Goal: Task Accomplishment & Management: Manage account settings

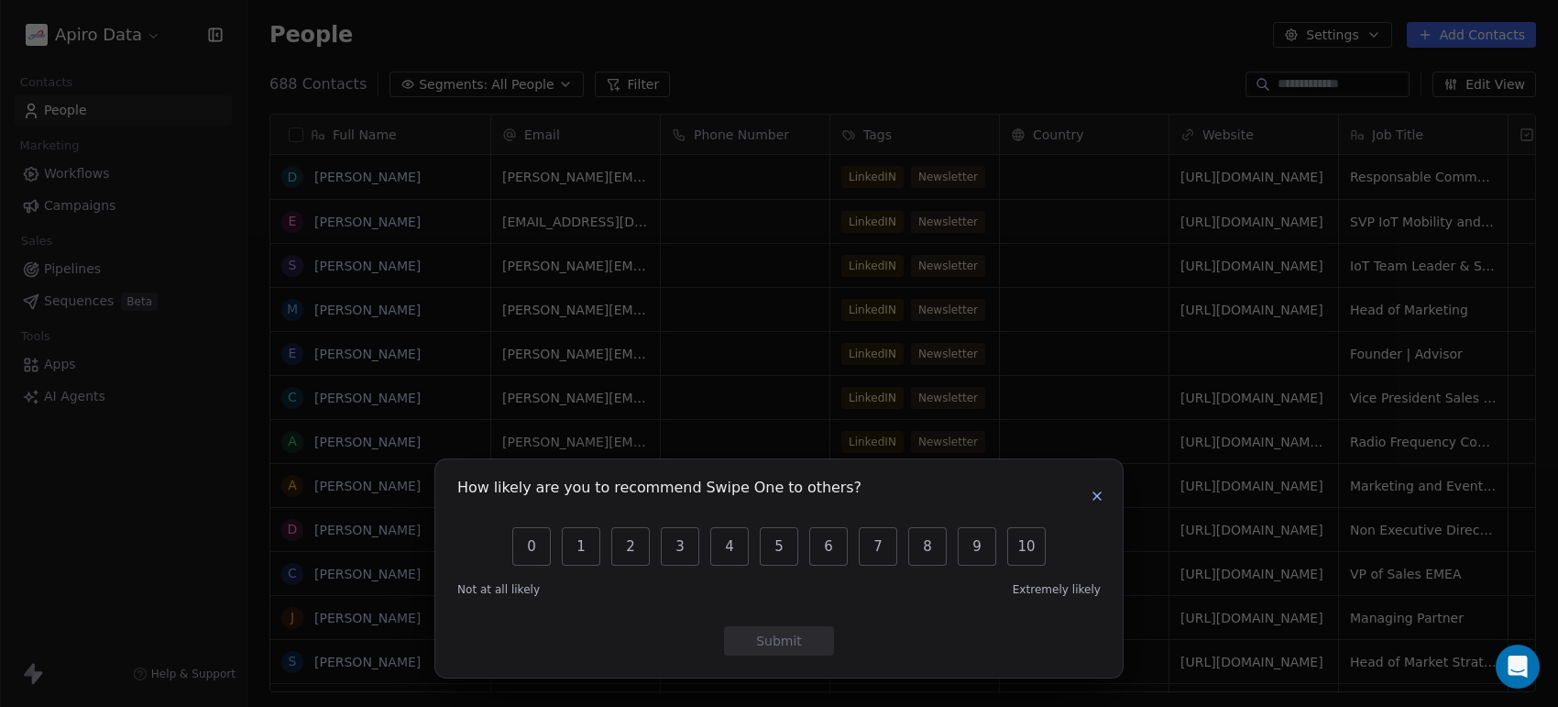
scroll to position [18, 18]
click at [1095, 491] on icon "button" at bounding box center [1097, 495] width 15 height 15
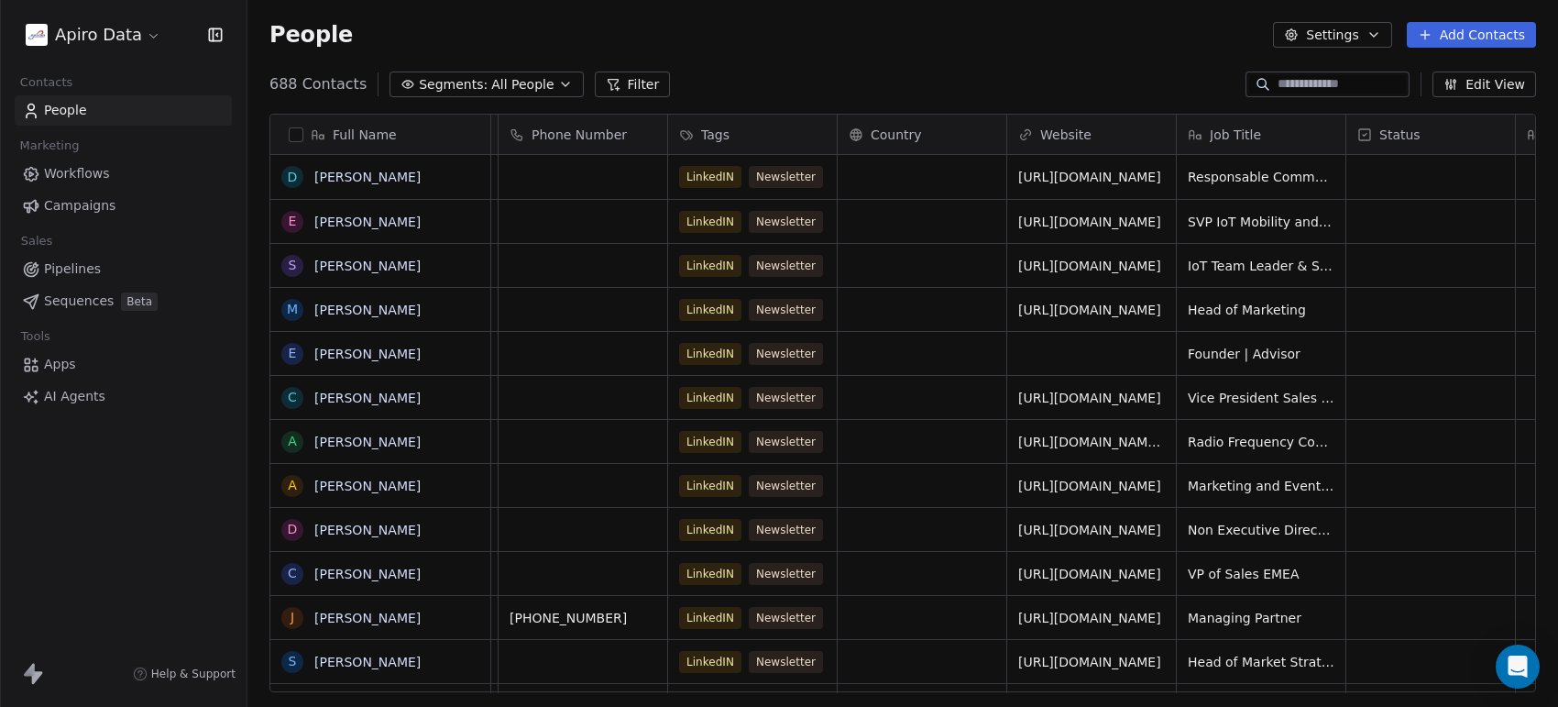
scroll to position [0, 0]
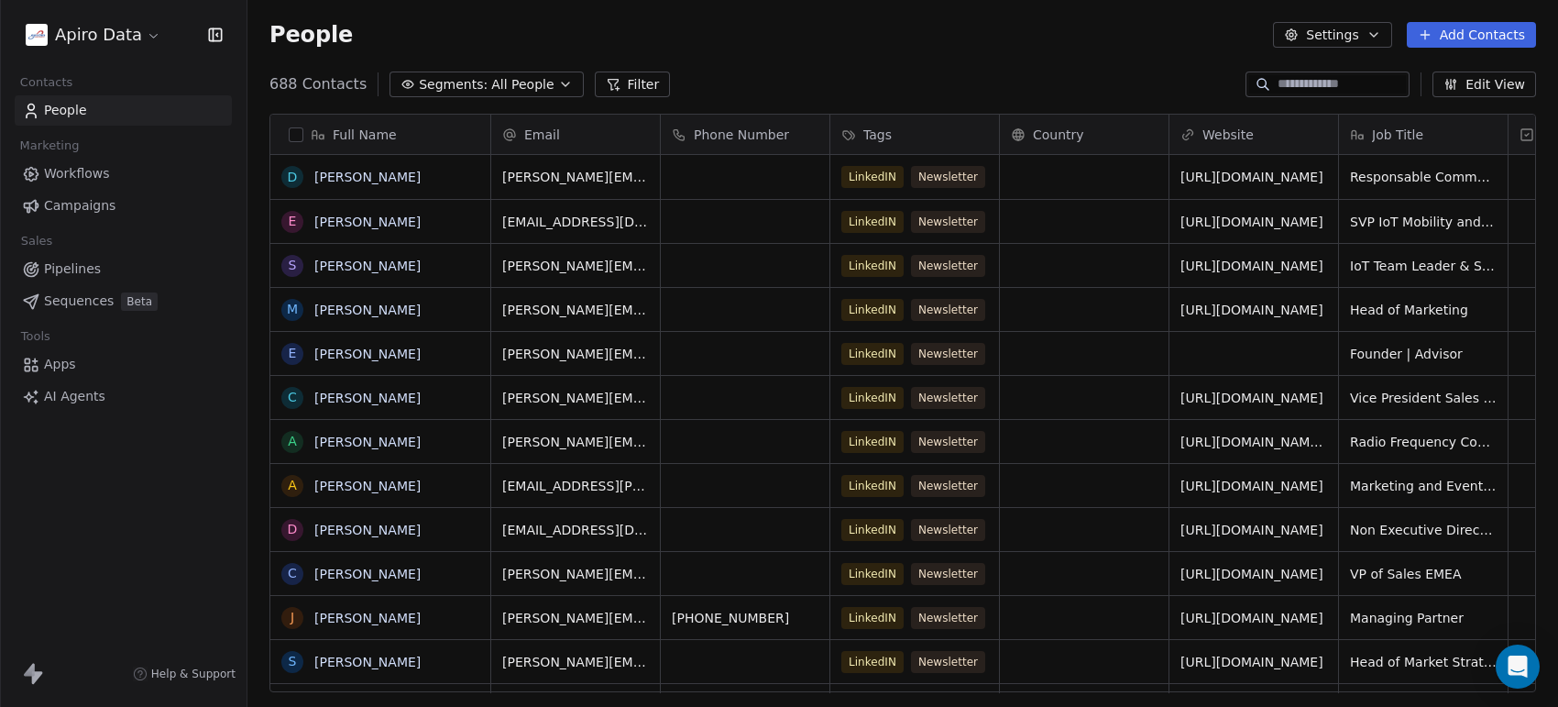
click at [98, 175] on span "Workflows" at bounding box center [77, 173] width 66 height 19
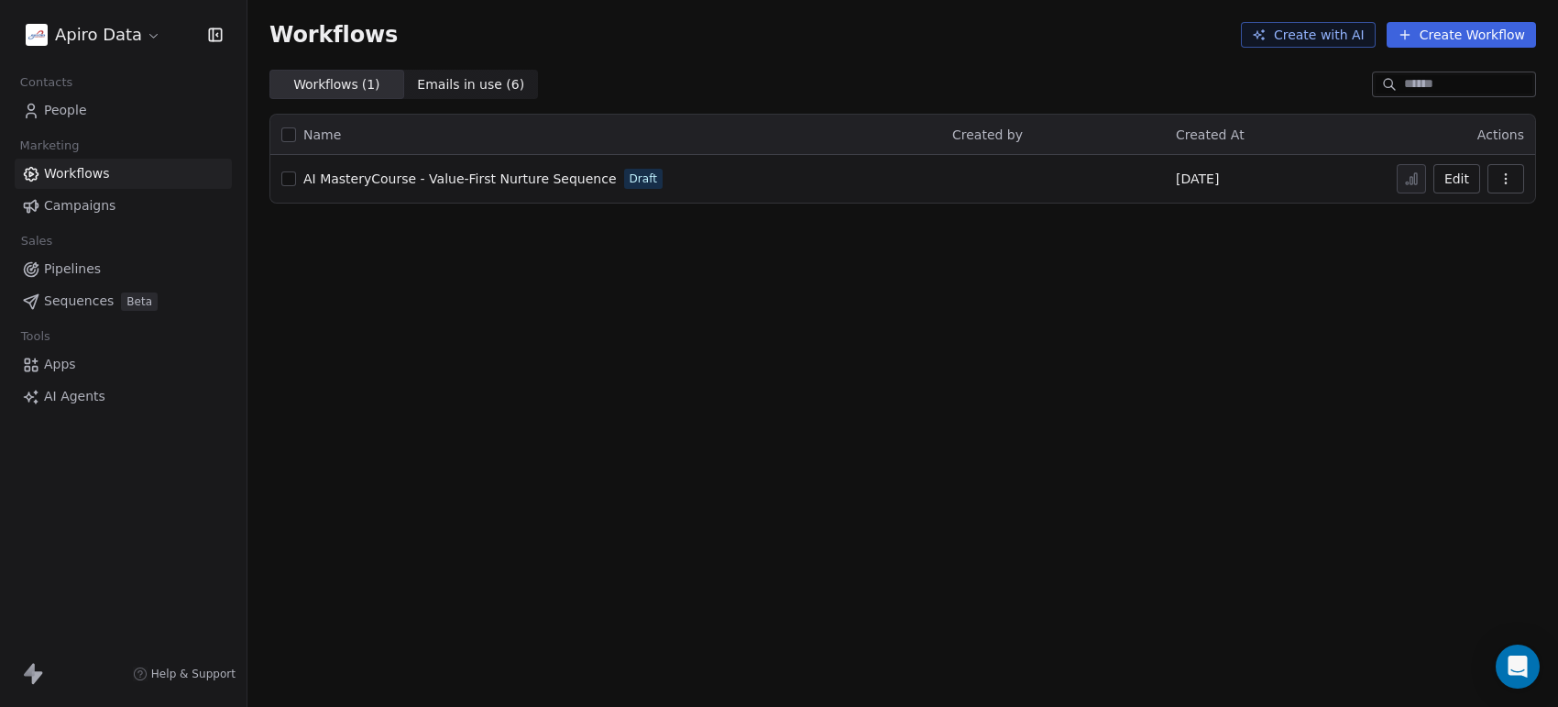
click at [449, 87] on span "Emails in use ( 6 )" at bounding box center [470, 84] width 107 height 19
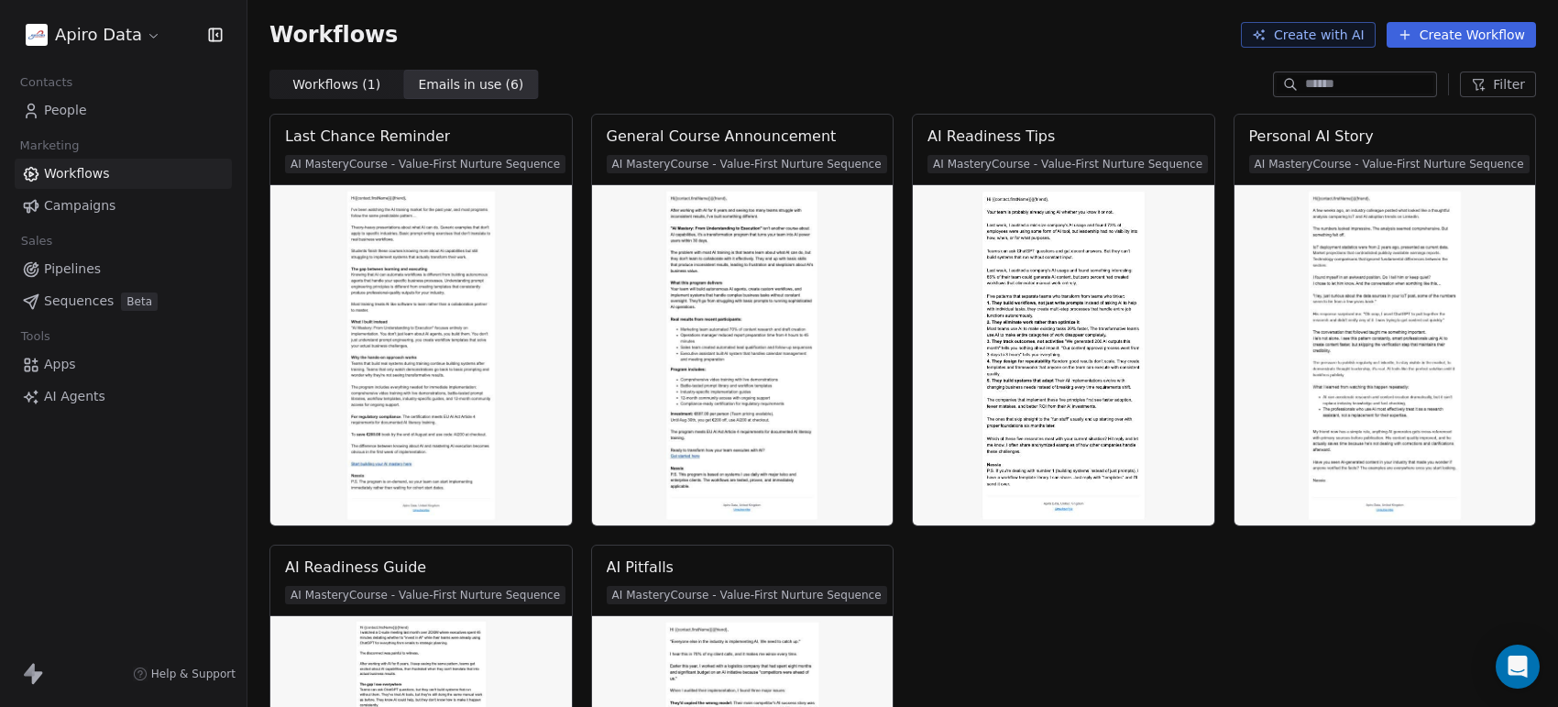
click at [348, 80] on span "Workflows ( 1 )" at bounding box center [336, 84] width 88 height 19
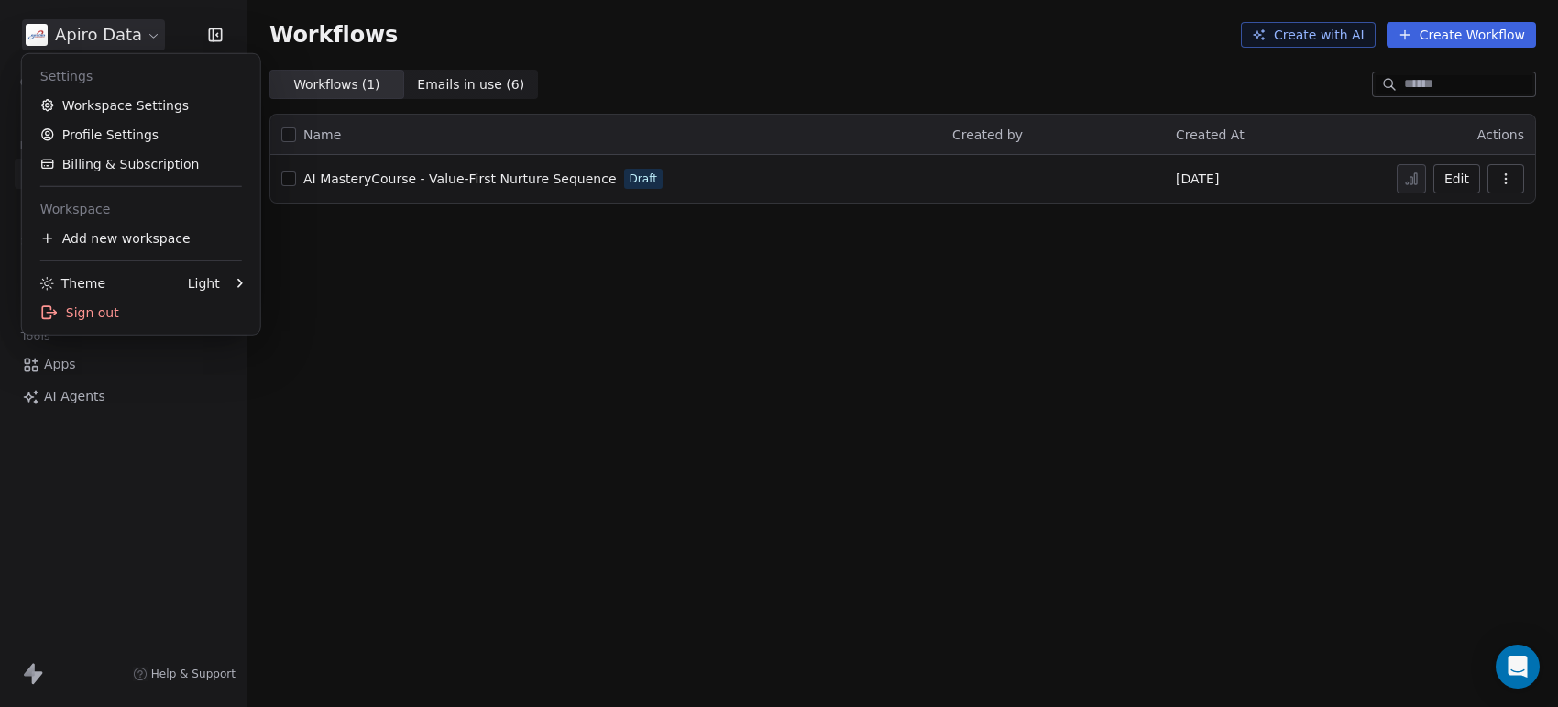
click at [156, 37] on html "Apiro Data Contacts People Marketing Workflows Campaigns Sales Pipelines Sequen…" at bounding box center [779, 353] width 1558 height 707
click at [140, 102] on link "Workspace Settings" at bounding box center [141, 105] width 224 height 29
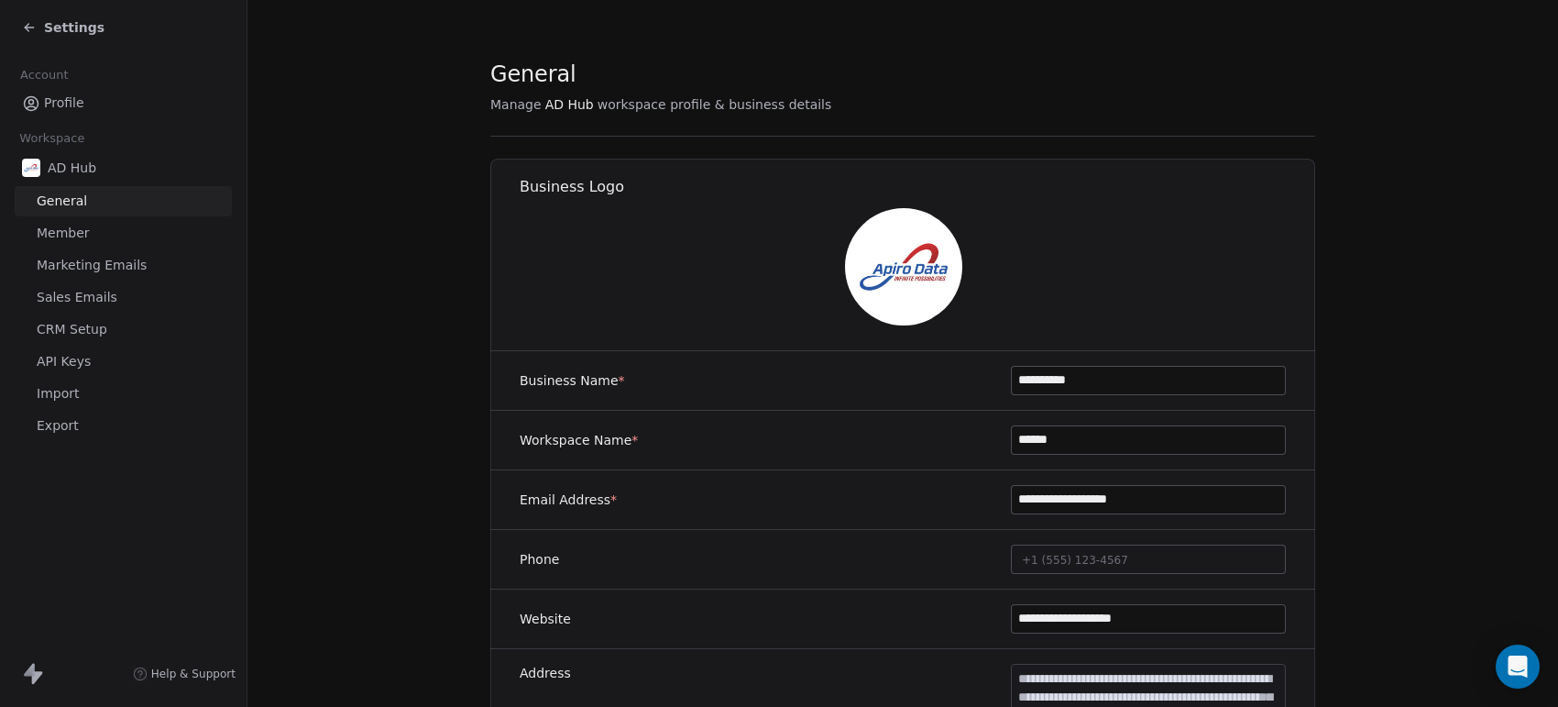
click at [89, 363] on link "API Keys" at bounding box center [123, 361] width 217 height 30
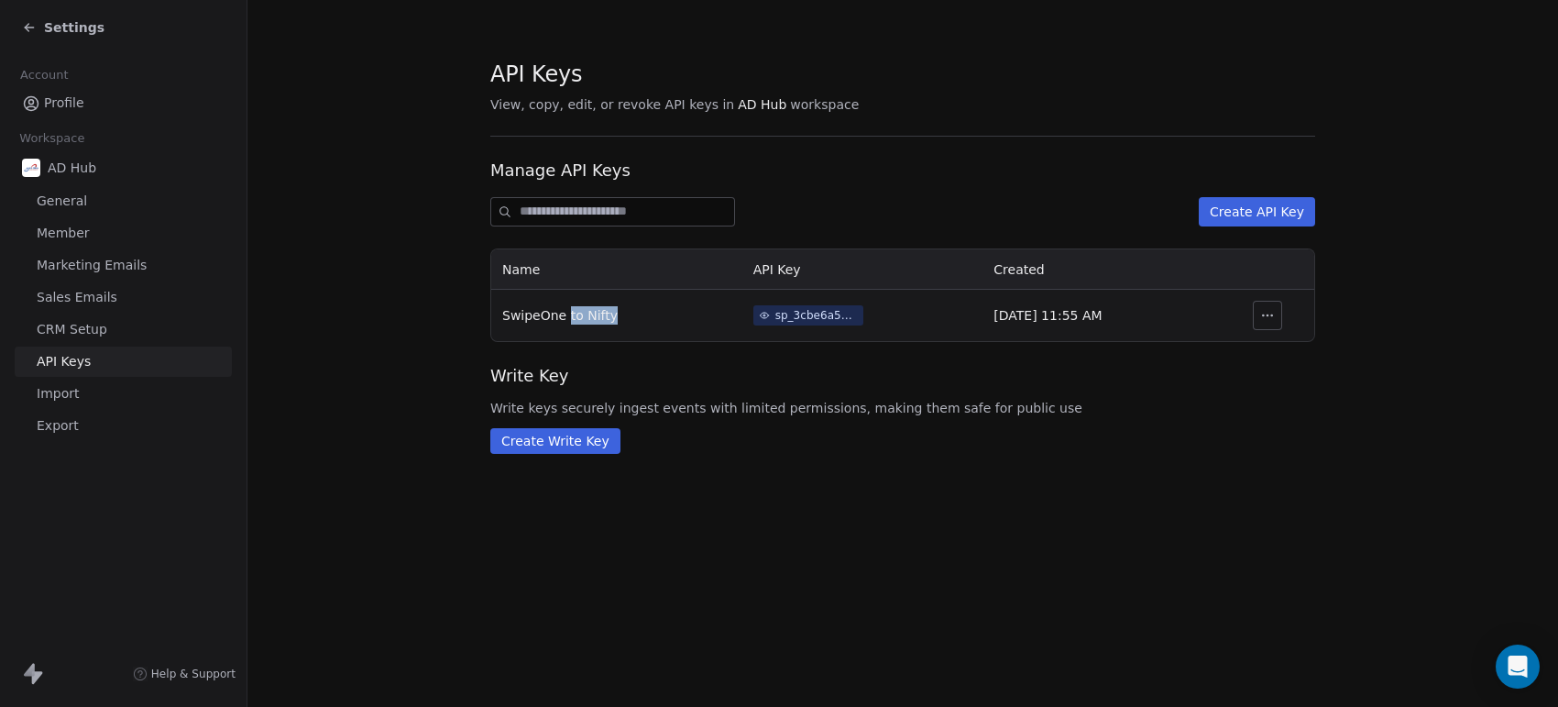
drag, startPoint x: 565, startPoint y: 310, endPoint x: 608, endPoint y: 309, distance: 43.1
click at [608, 309] on span "SwipeOne to Nifty" at bounding box center [559, 315] width 115 height 15
click at [1266, 304] on button "button" at bounding box center [1267, 315] width 29 height 29
click at [1087, 401] on span "Write keys securely ingest events with limited permissions, making them safe fo…" at bounding box center [902, 408] width 825 height 18
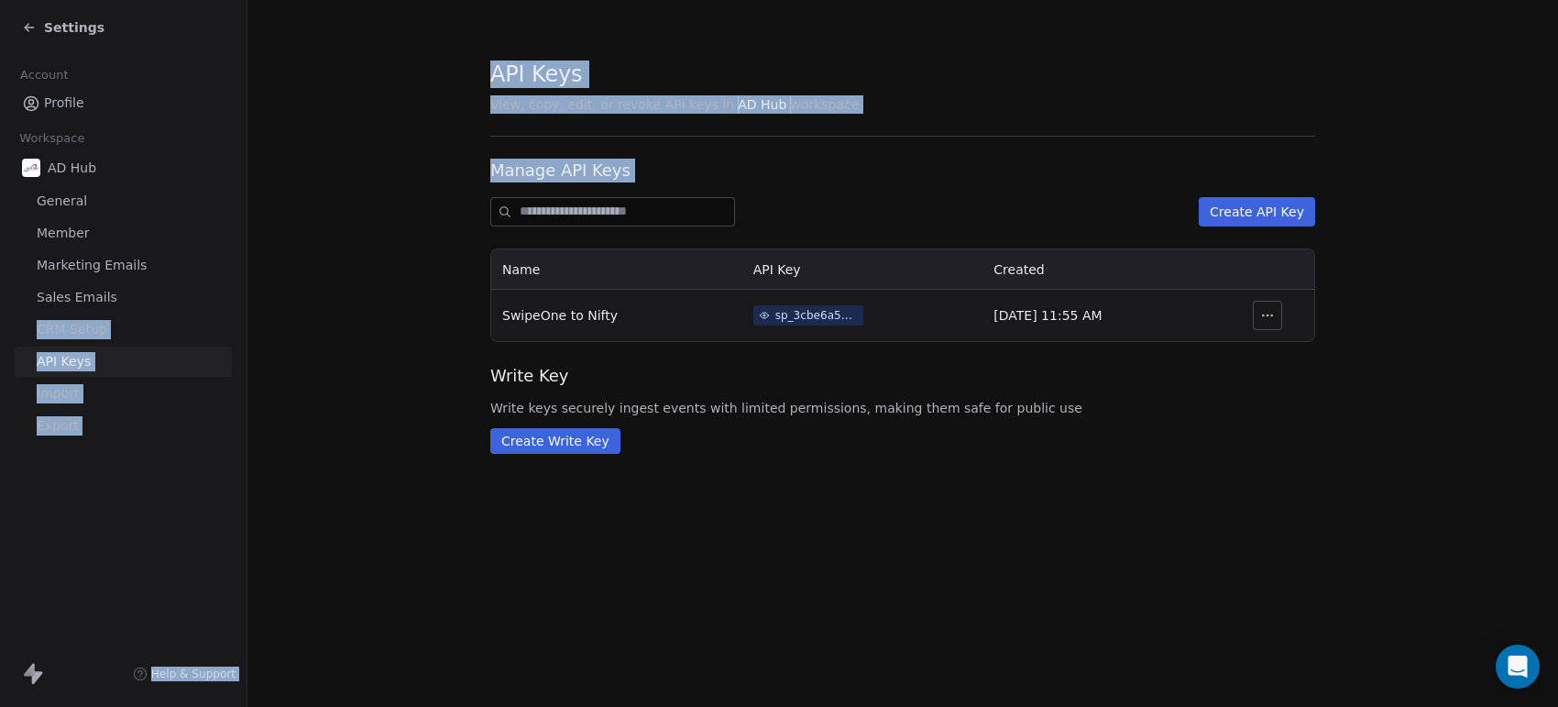
drag, startPoint x: 335, startPoint y: 285, endPoint x: 119, endPoint y: 295, distance: 216.5
click at [119, 295] on div "Settings Account Profile Workspace AD Hub General Member Marketing Emails Sales…" at bounding box center [779, 353] width 1558 height 707
click at [324, 342] on section "API Keys View, copy, edit, or revoke API keys in AD Hub workspace Manage API Ke…" at bounding box center [902, 256] width 1311 height 512
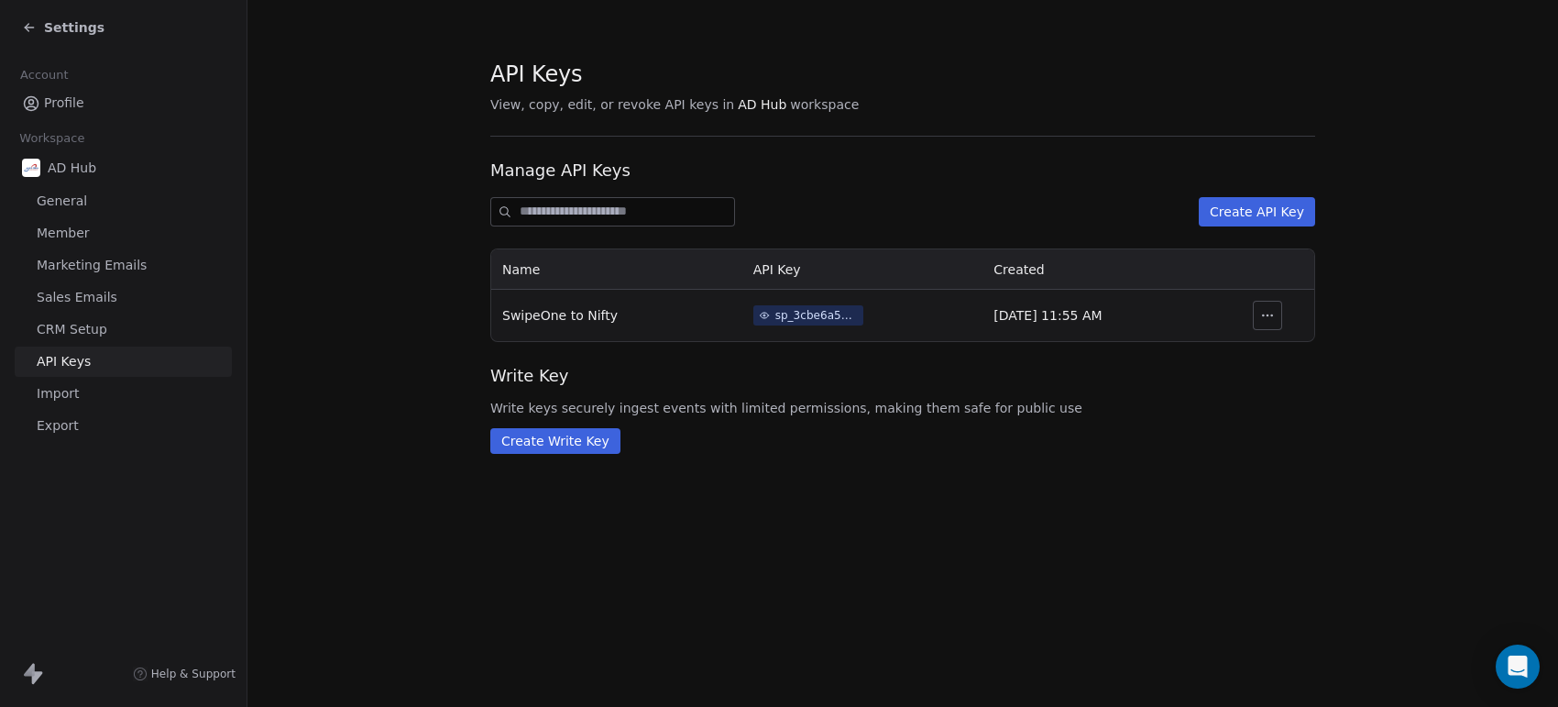
click at [332, 377] on section "API Keys View, copy, edit, or revoke API keys in AD Hub workspace Manage API Ke…" at bounding box center [902, 256] width 1311 height 512
click at [74, 337] on span "CRM Setup" at bounding box center [72, 329] width 71 height 19
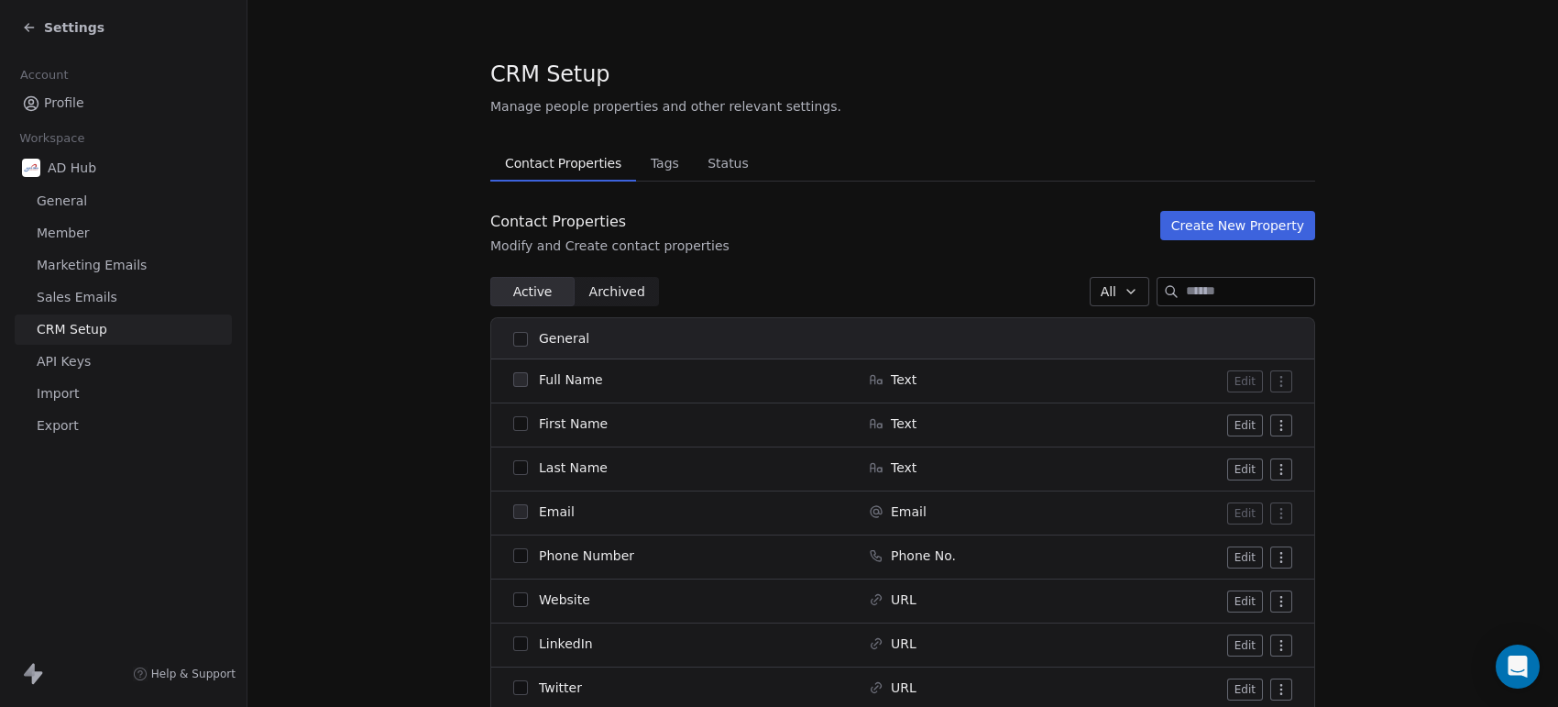
click at [74, 345] on div "AD Hub General Member Marketing Emails Sales Emails CRM Setup API Keys Import E…" at bounding box center [123, 296] width 217 height 290
click at [188, 390] on link "Import" at bounding box center [123, 393] width 217 height 30
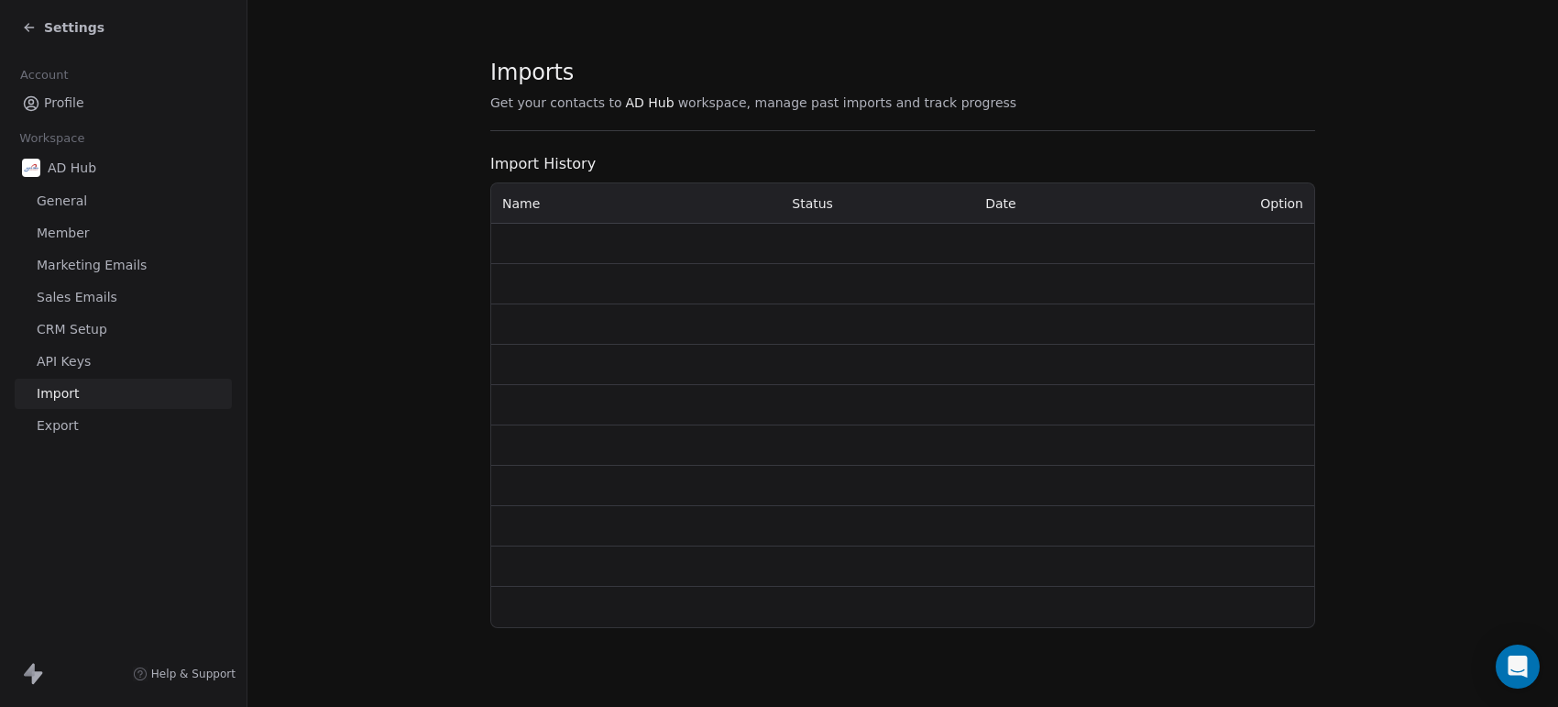
click at [113, 339] on link "CRM Setup" at bounding box center [123, 329] width 217 height 30
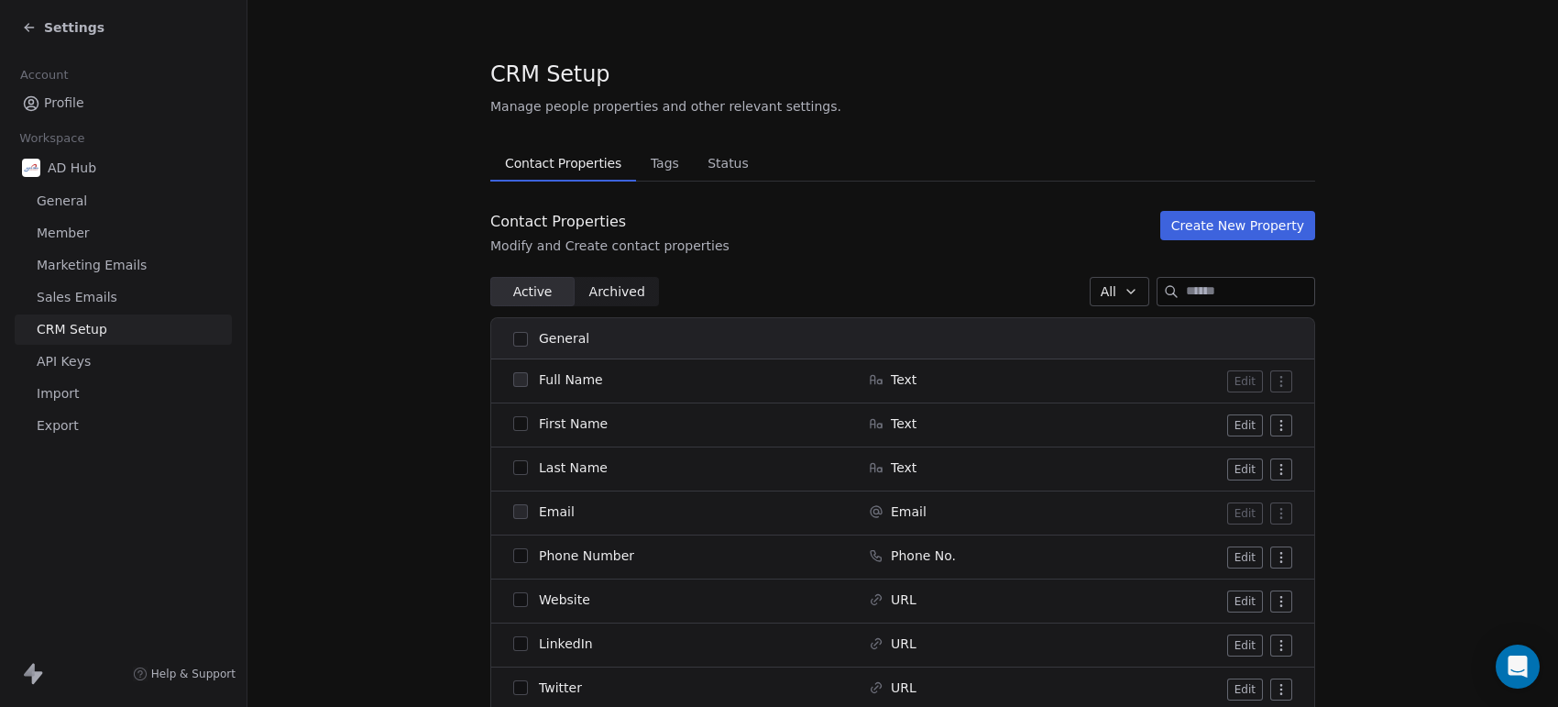
click at [92, 356] on link "API Keys" at bounding box center [123, 361] width 217 height 30
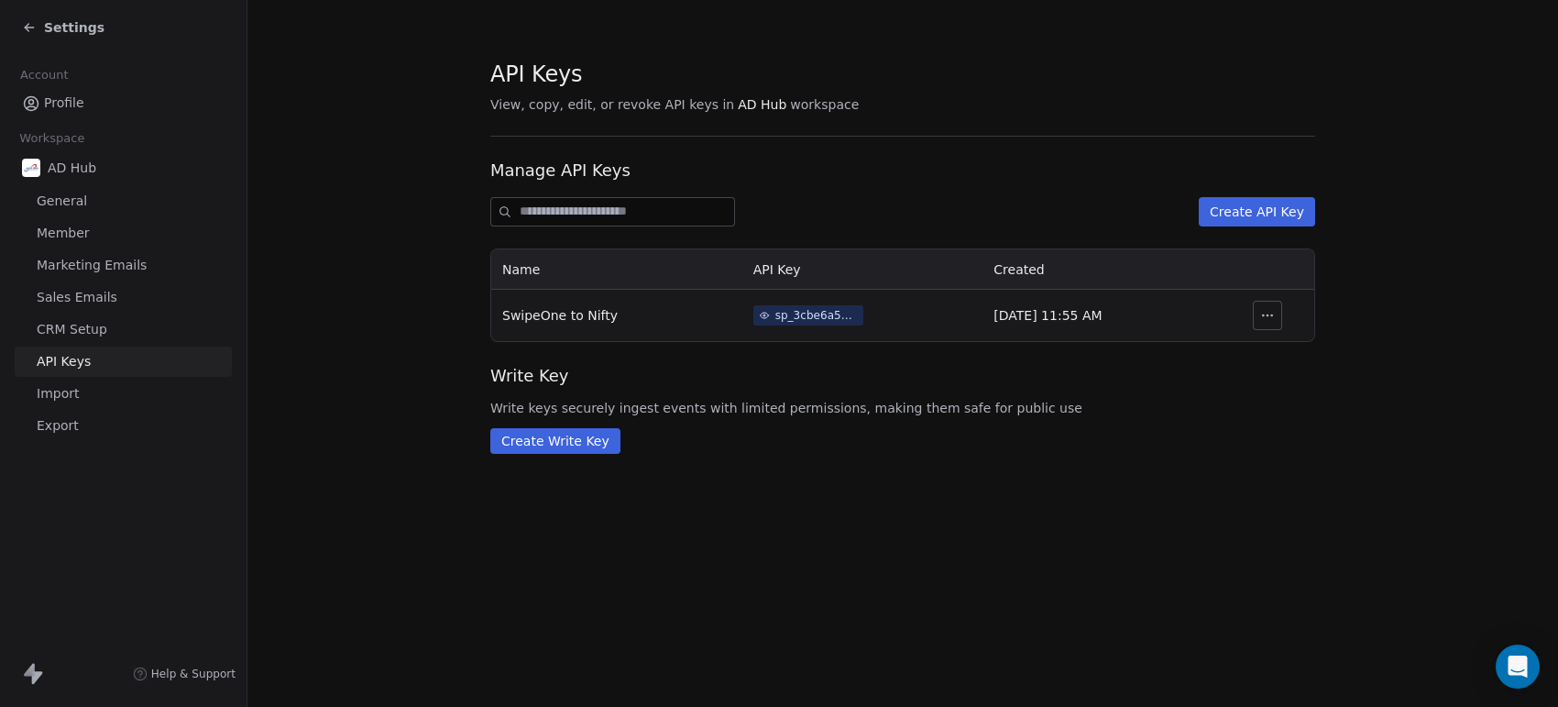
click at [330, 458] on section "API Keys View, copy, edit, or revoke API keys in AD Hub workspace Manage API Ke…" at bounding box center [902, 256] width 1311 height 512
click at [1243, 208] on button "Create API Key" at bounding box center [1257, 211] width 116 height 29
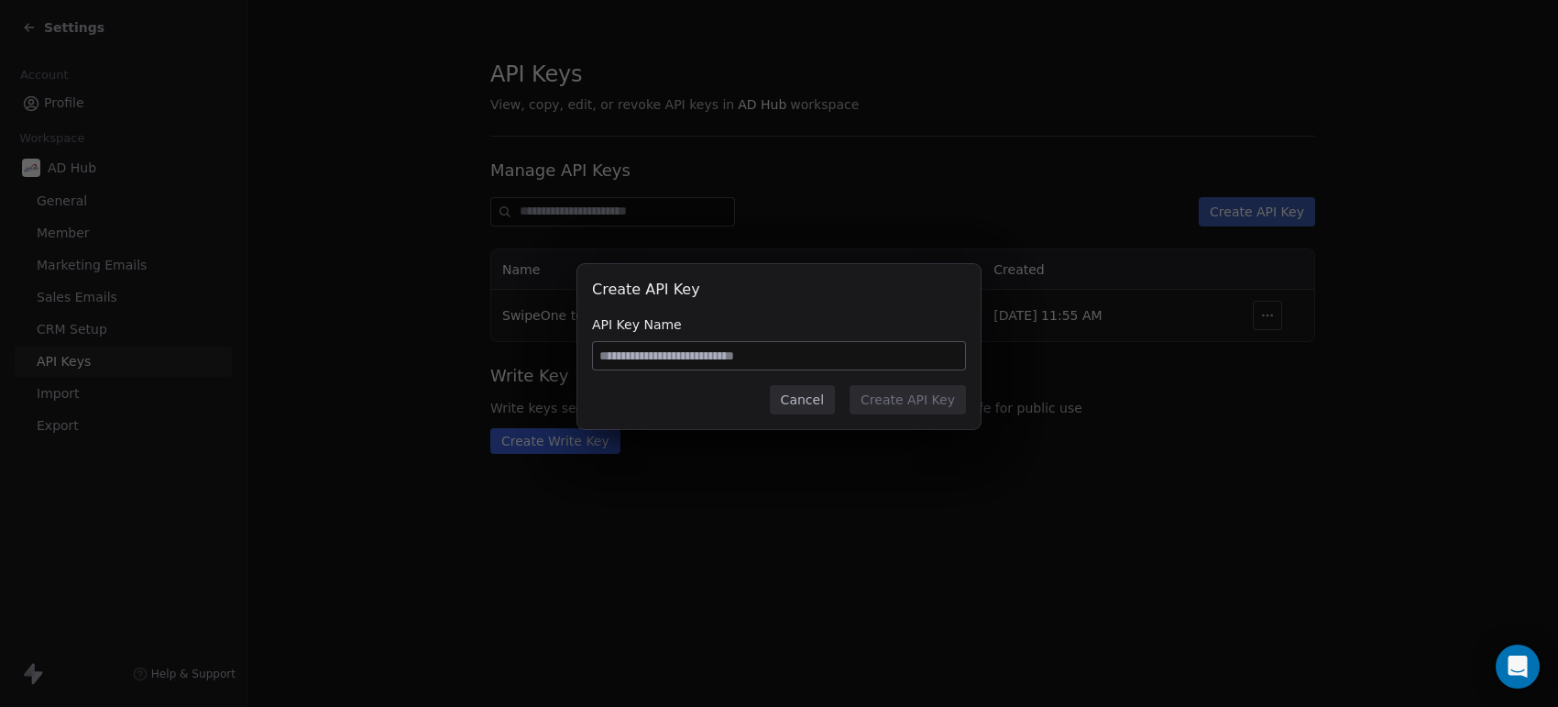
click at [785, 357] on input at bounding box center [779, 355] width 372 height 27
type input "*****"
type input "*"
type input "*******"
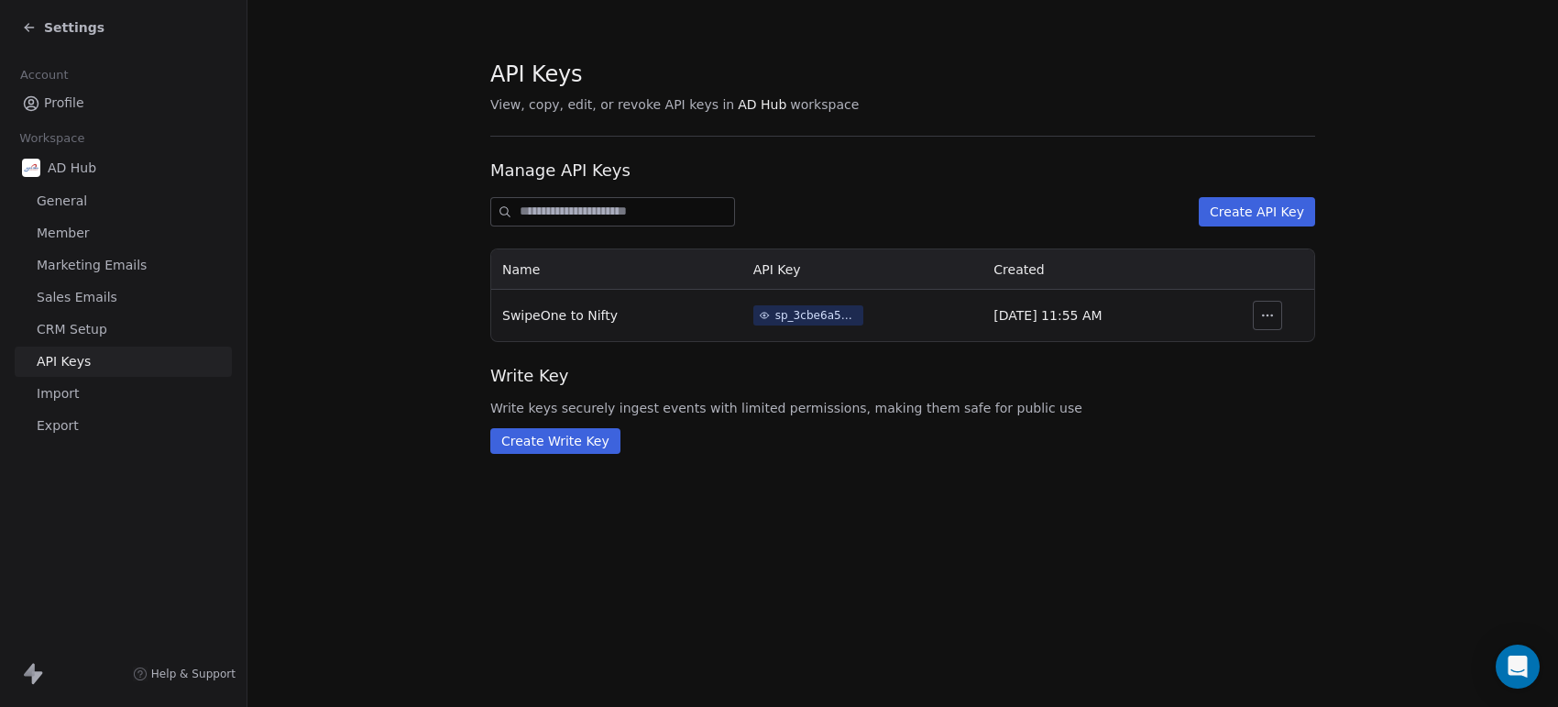
click at [574, 438] on button "Create Write Key" at bounding box center [555, 441] width 130 height 26
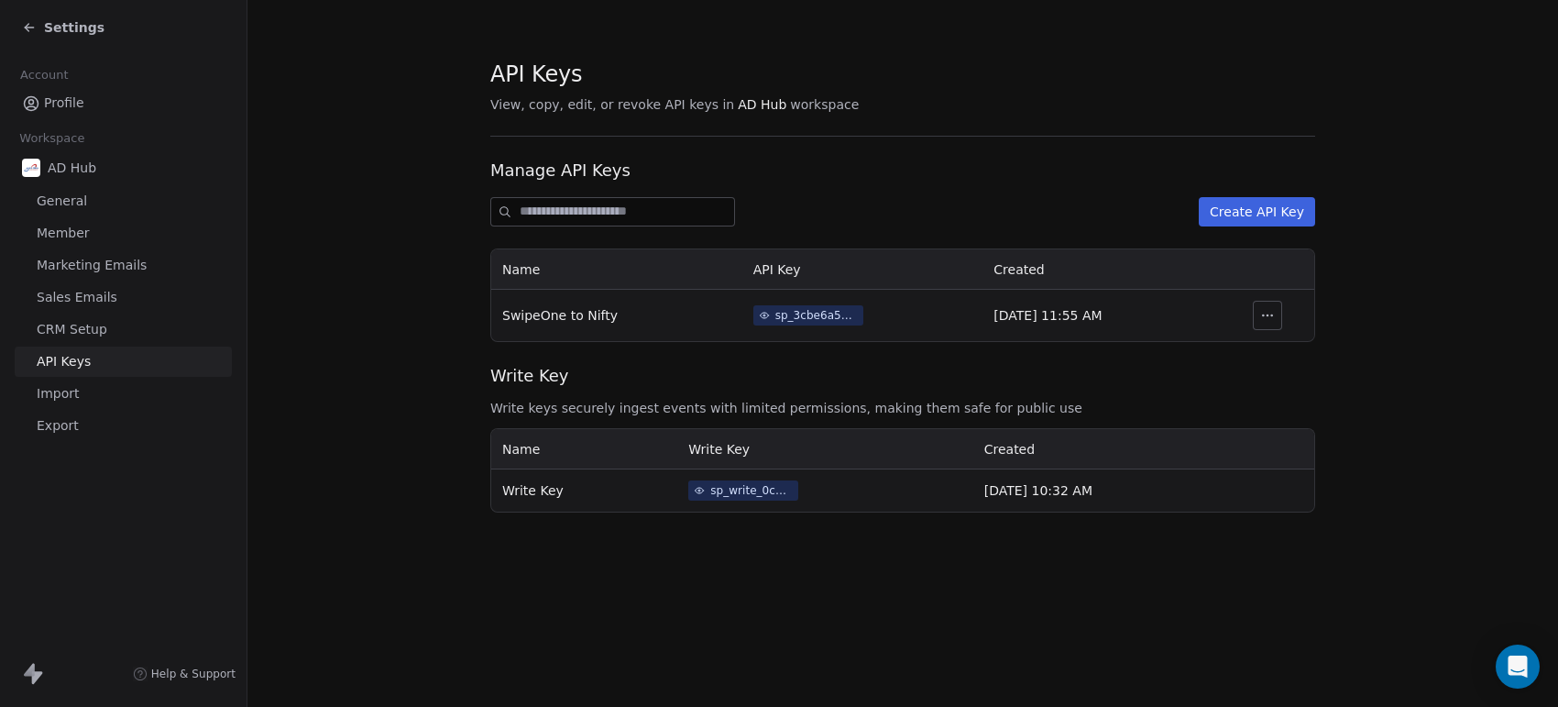
click at [710, 484] on div "sp_write_0c706b71e79242ab802ebcc454d1aeef" at bounding box center [751, 490] width 82 height 16
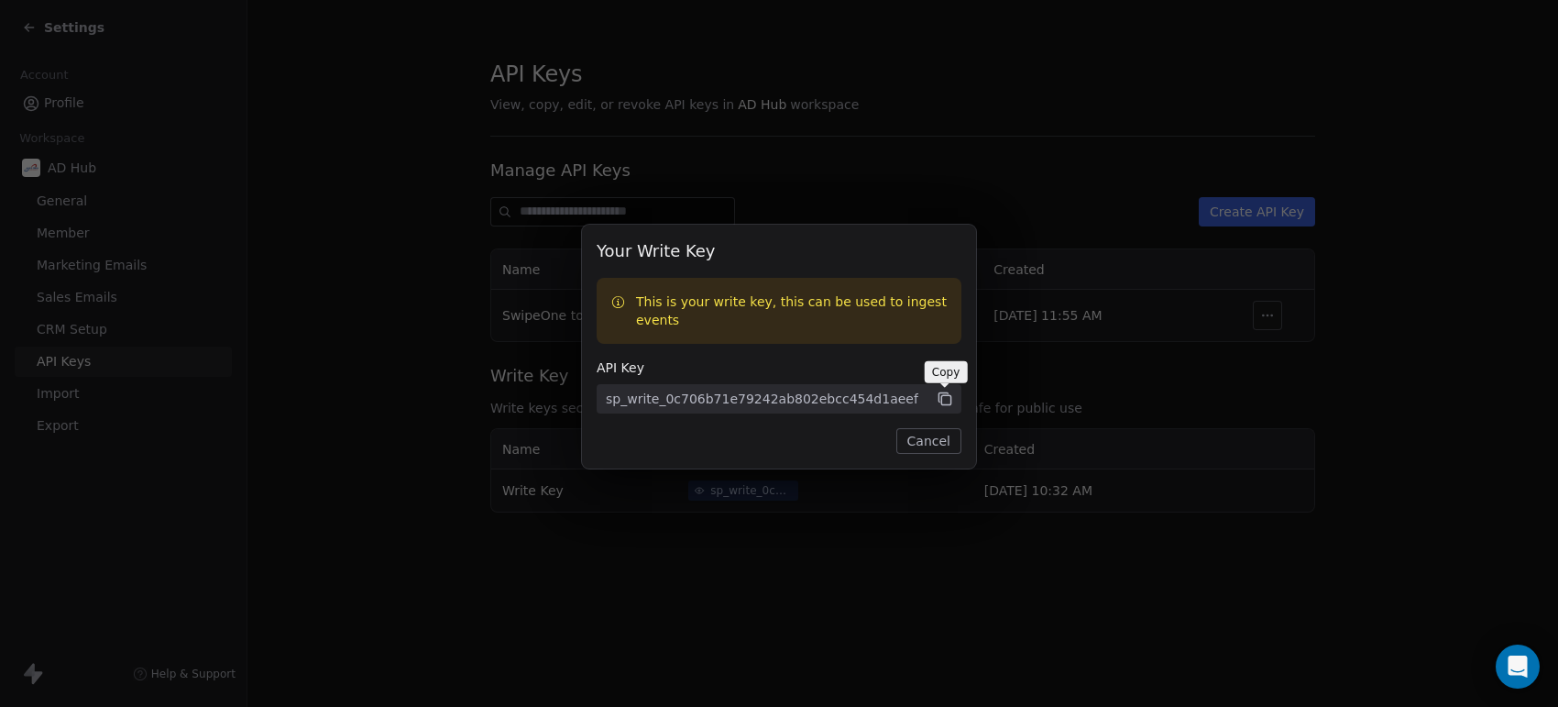
click at [949, 400] on icon at bounding box center [945, 399] width 16 height 16
click at [928, 437] on button "Cancel" at bounding box center [928, 441] width 65 height 26
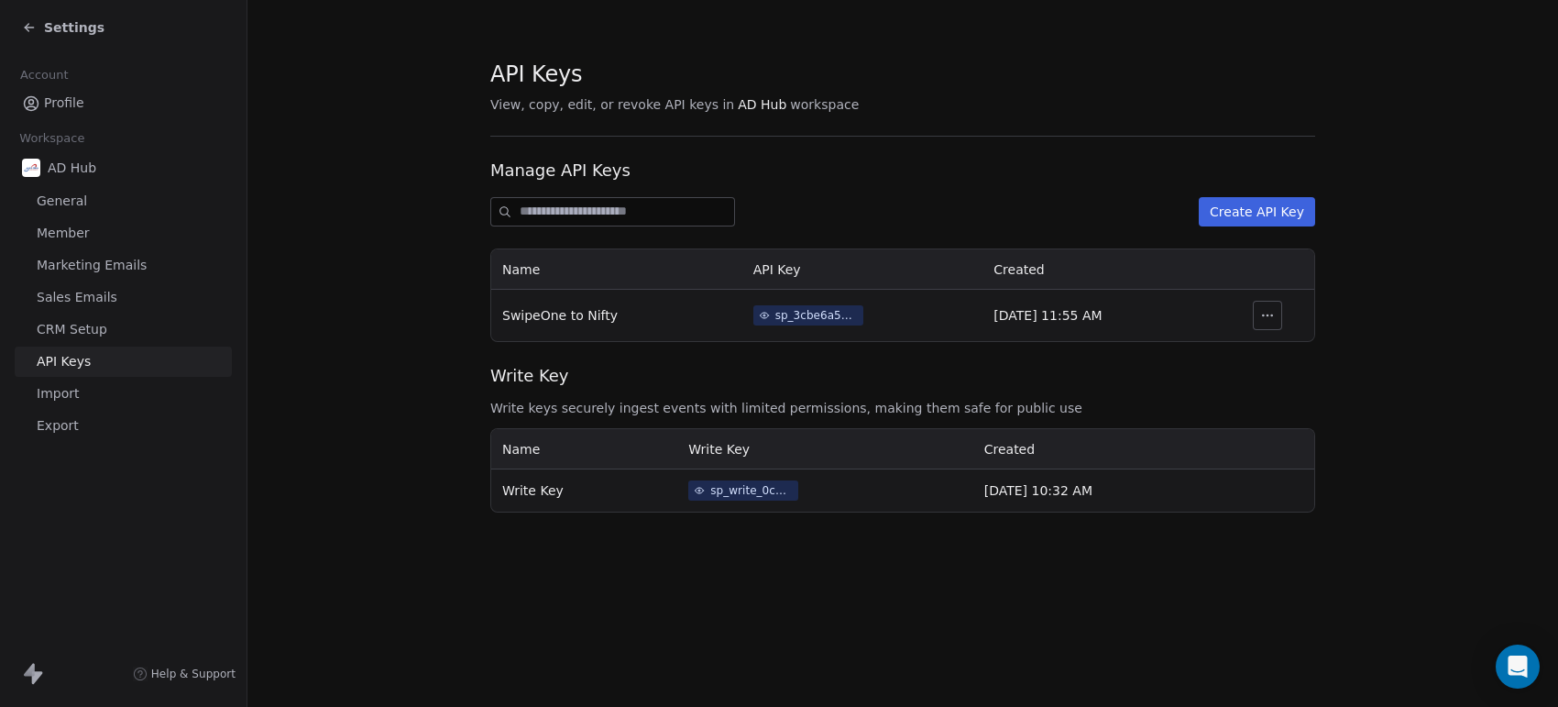
click at [775, 312] on div "sp_3cbe6a596c3c45bf920234becb530a0d" at bounding box center [816, 315] width 82 height 16
click at [806, 488] on div "Your API Key Store this API key in a secure place, such as a password manager o…" at bounding box center [779, 353] width 1558 height 707
click at [710, 488] on div "sp_write_0c706b71e79242ab802ebcc454d1aeef" at bounding box center [751, 490] width 82 height 16
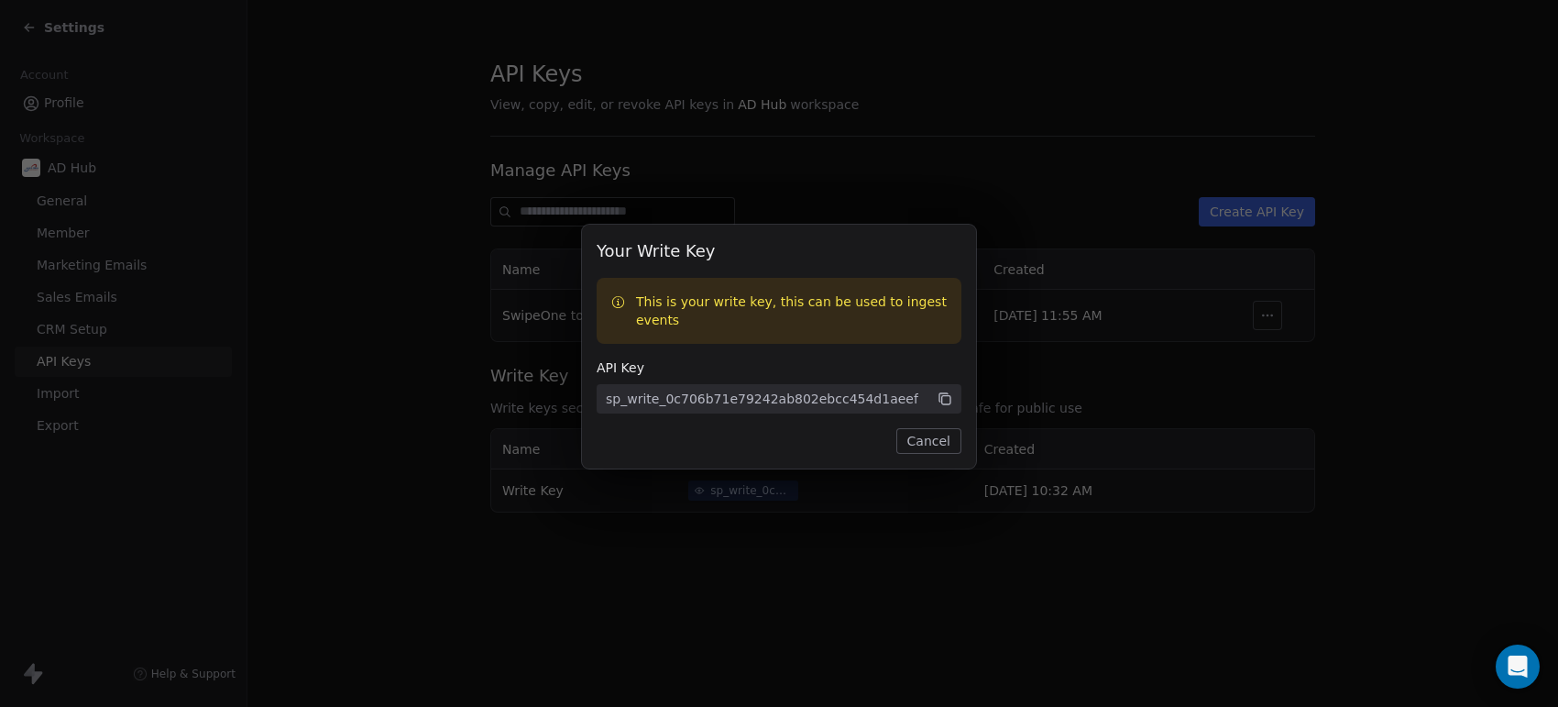
click at [937, 433] on button "Cancel" at bounding box center [928, 441] width 65 height 26
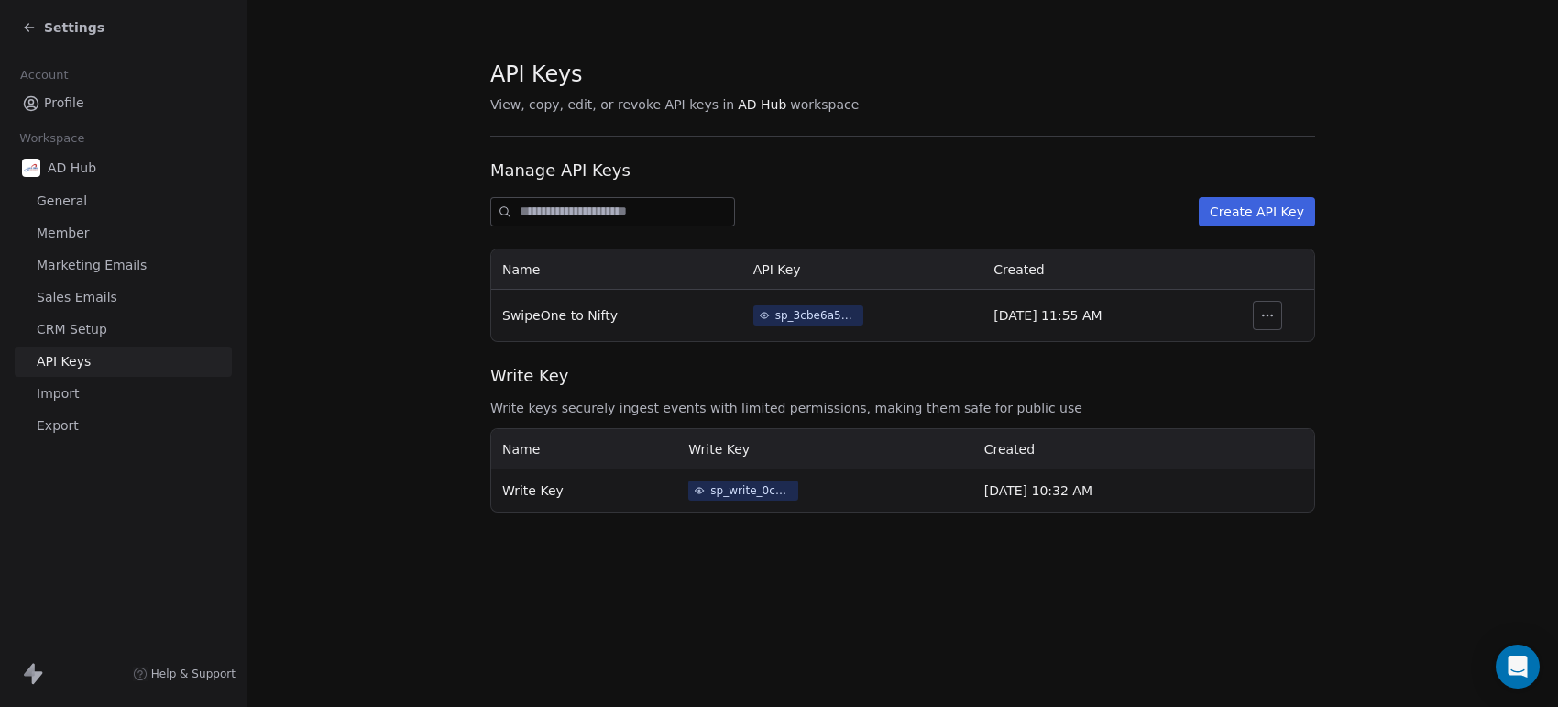
click at [1050, 498] on td "[DATE] 10:32 AM" at bounding box center [1119, 490] width 292 height 42
click at [1004, 466] on th "Created" at bounding box center [1119, 449] width 292 height 40
click at [568, 484] on th "Write Key" at bounding box center [584, 490] width 186 height 42
click at [775, 313] on div "sp_3cbe6a596c3c45bf920234becb530a0d" at bounding box center [816, 315] width 82 height 16
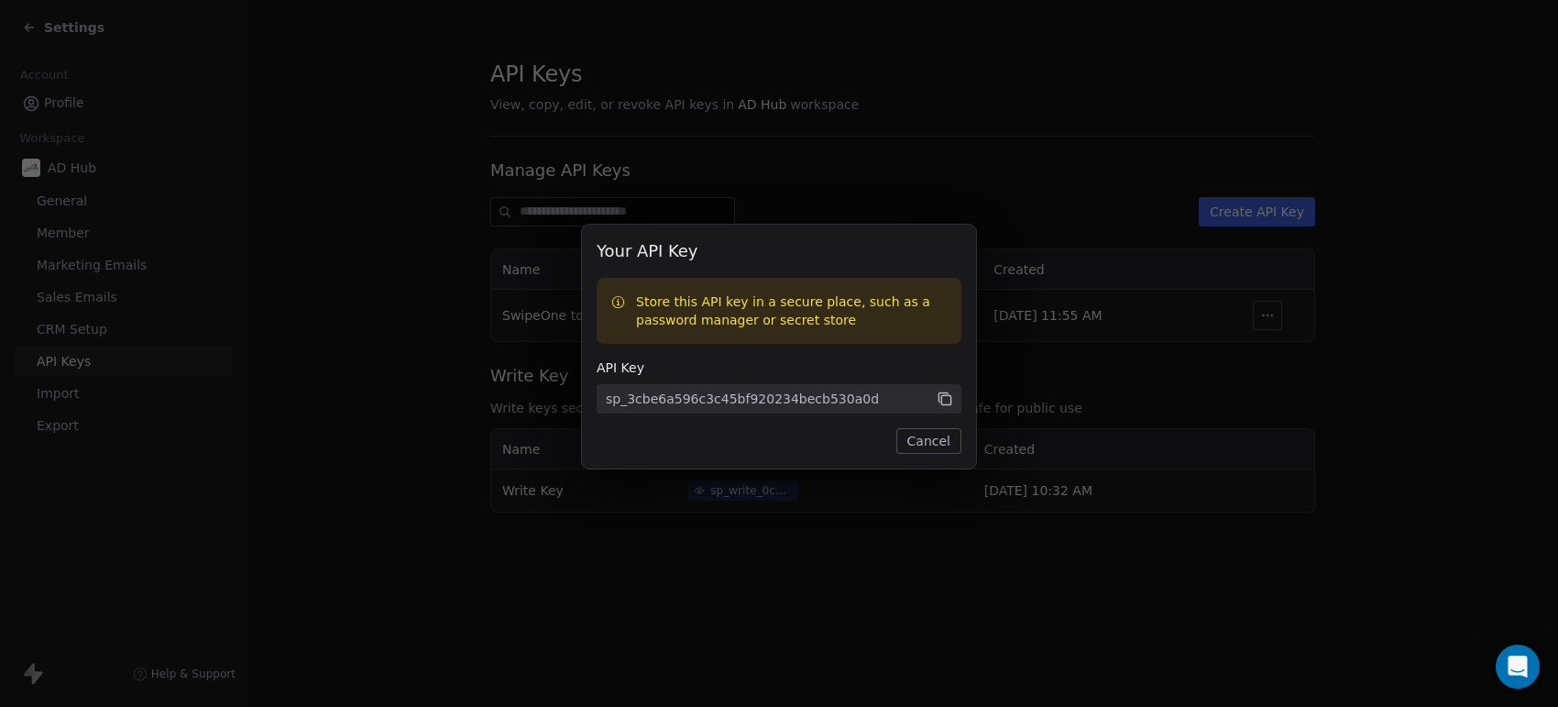
click at [941, 399] on icon at bounding box center [945, 400] width 9 height 9
click at [928, 433] on button "Cancel" at bounding box center [928, 441] width 65 height 26
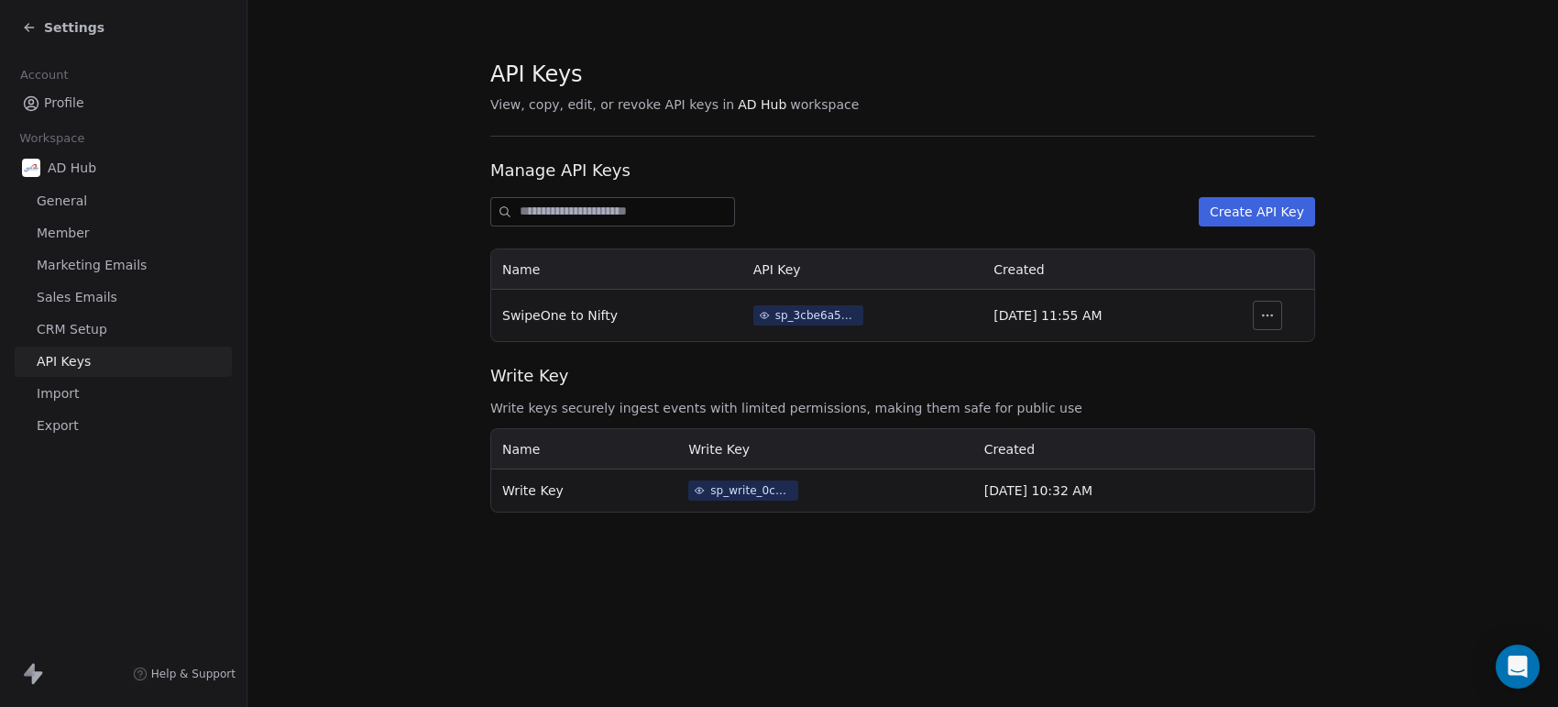
drag, startPoint x: 928, startPoint y: 433, endPoint x: 287, endPoint y: 587, distance: 659.7
click at [80, 193] on span "General" at bounding box center [62, 201] width 50 height 19
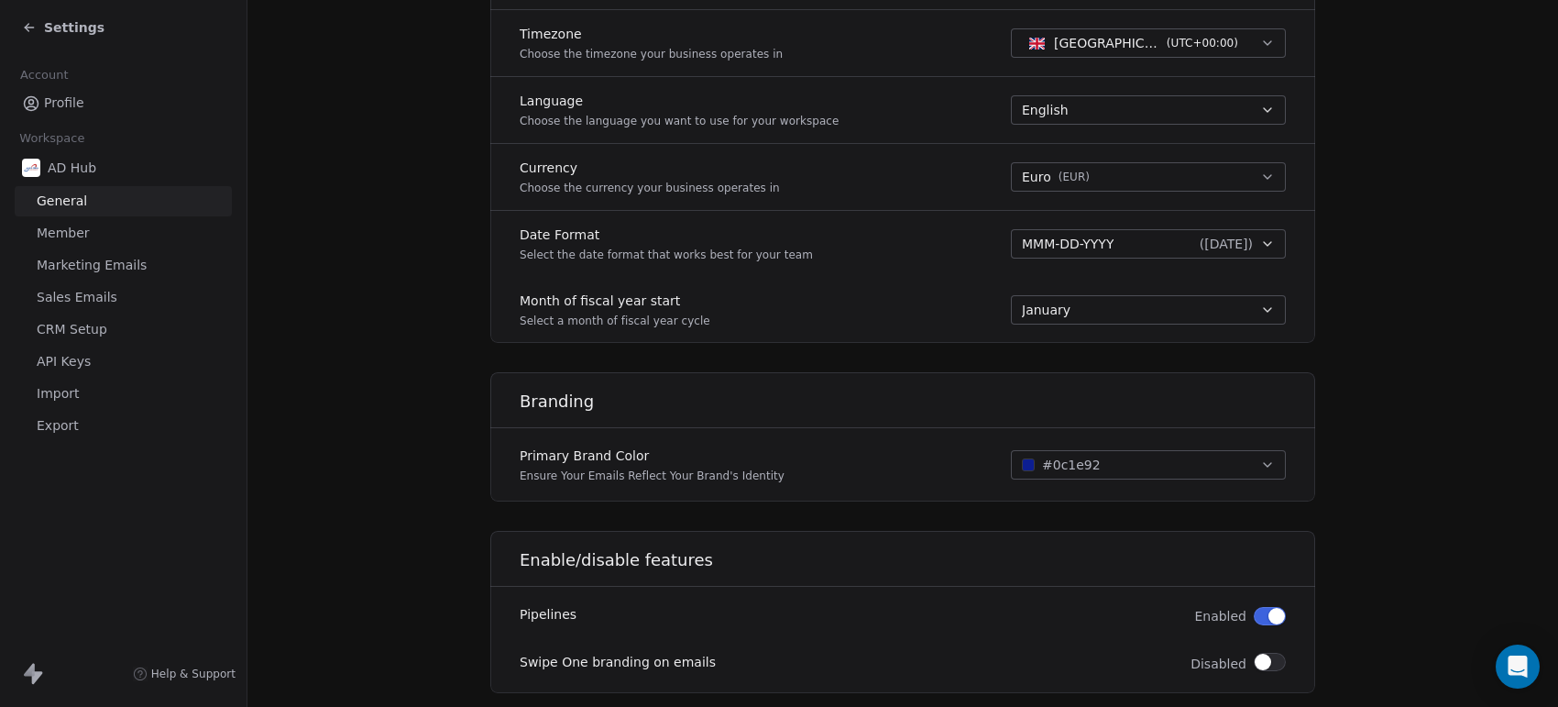
scroll to position [867, 0]
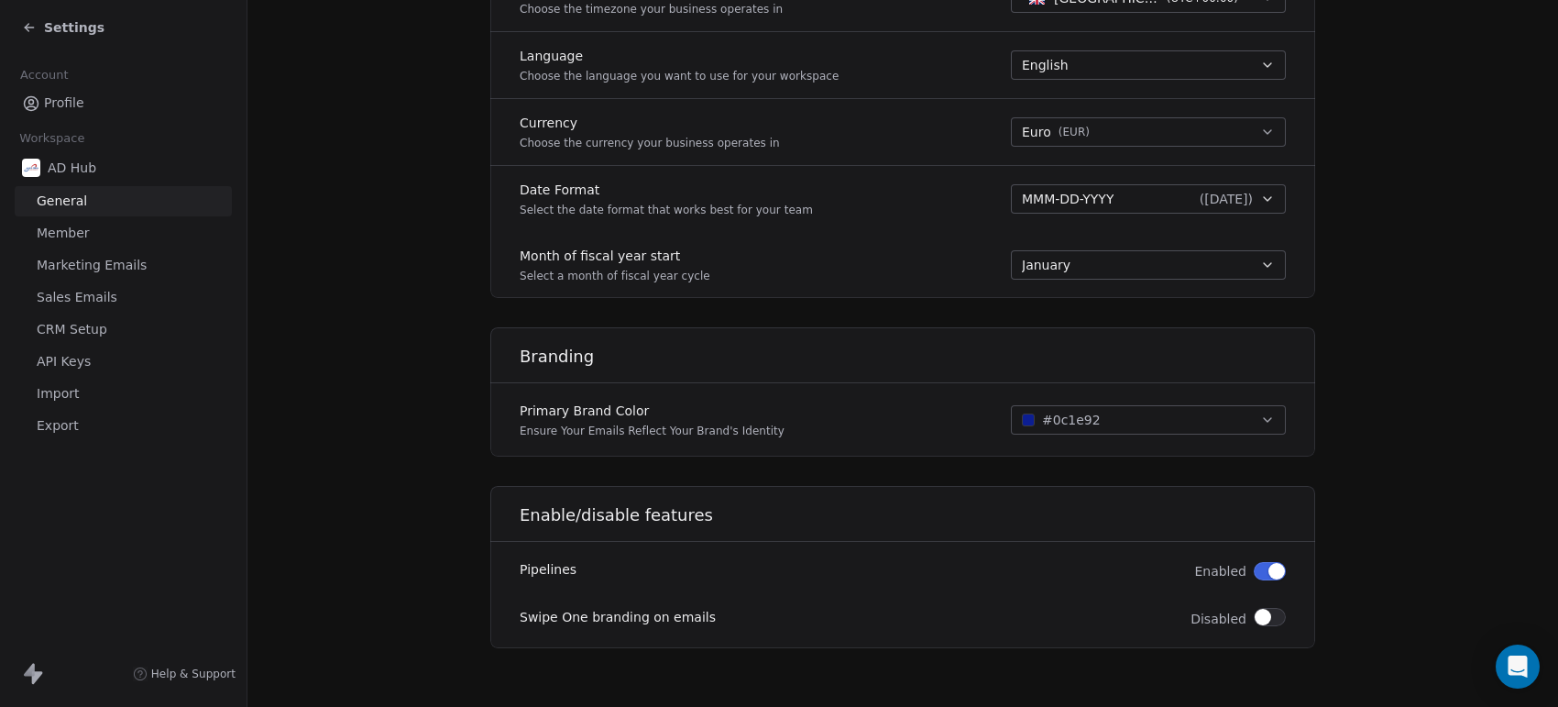
click at [65, 355] on span "API Keys" at bounding box center [64, 361] width 54 height 19
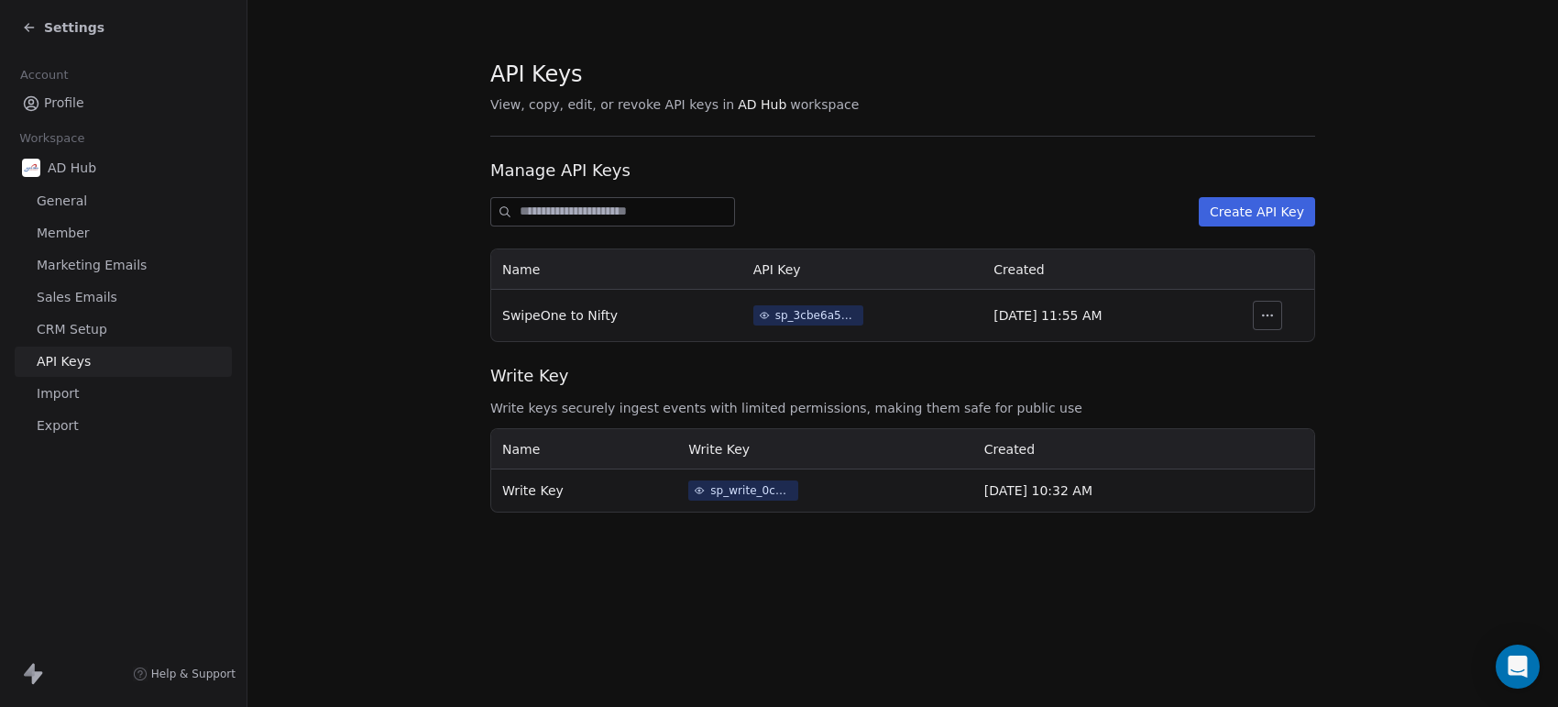
click at [70, 318] on link "CRM Setup" at bounding box center [123, 329] width 217 height 30
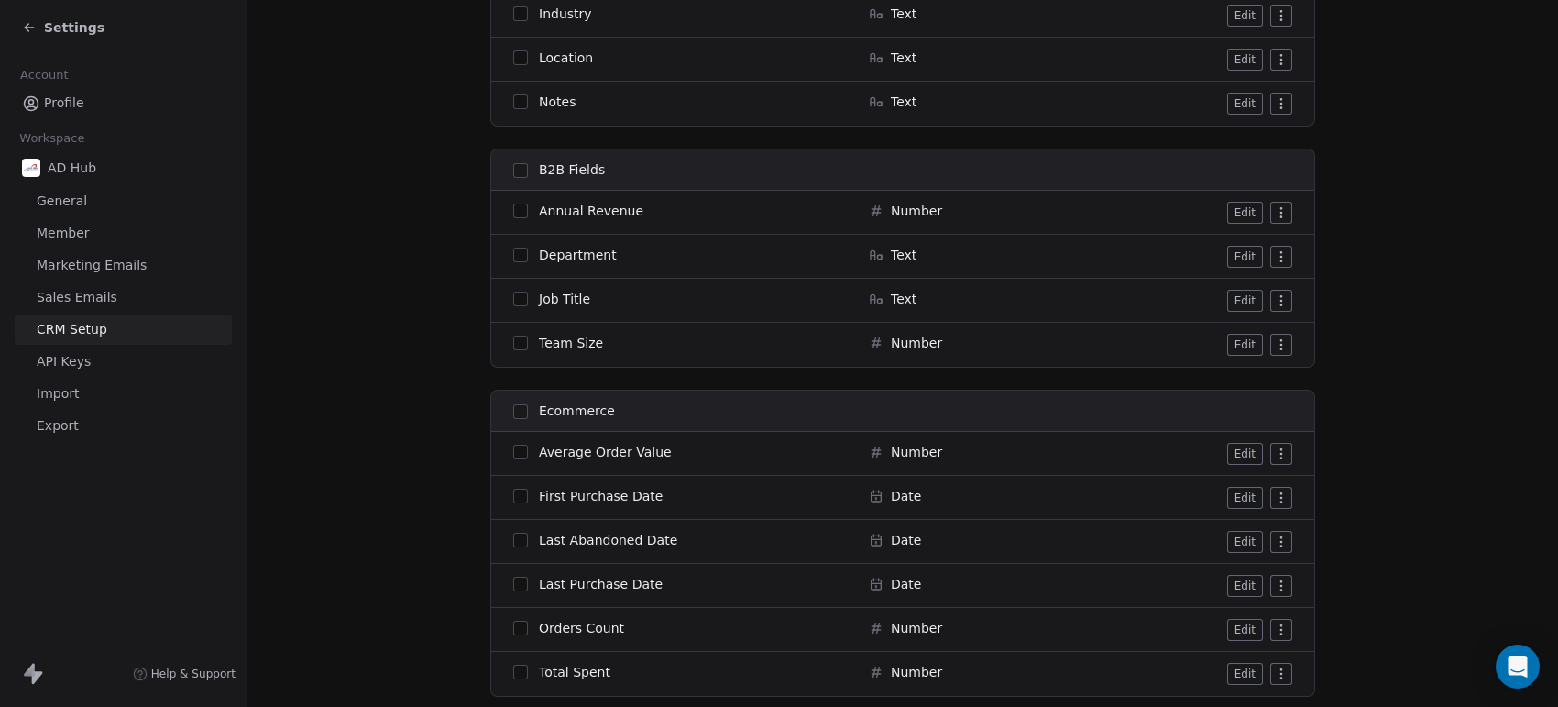
scroll to position [2392, 0]
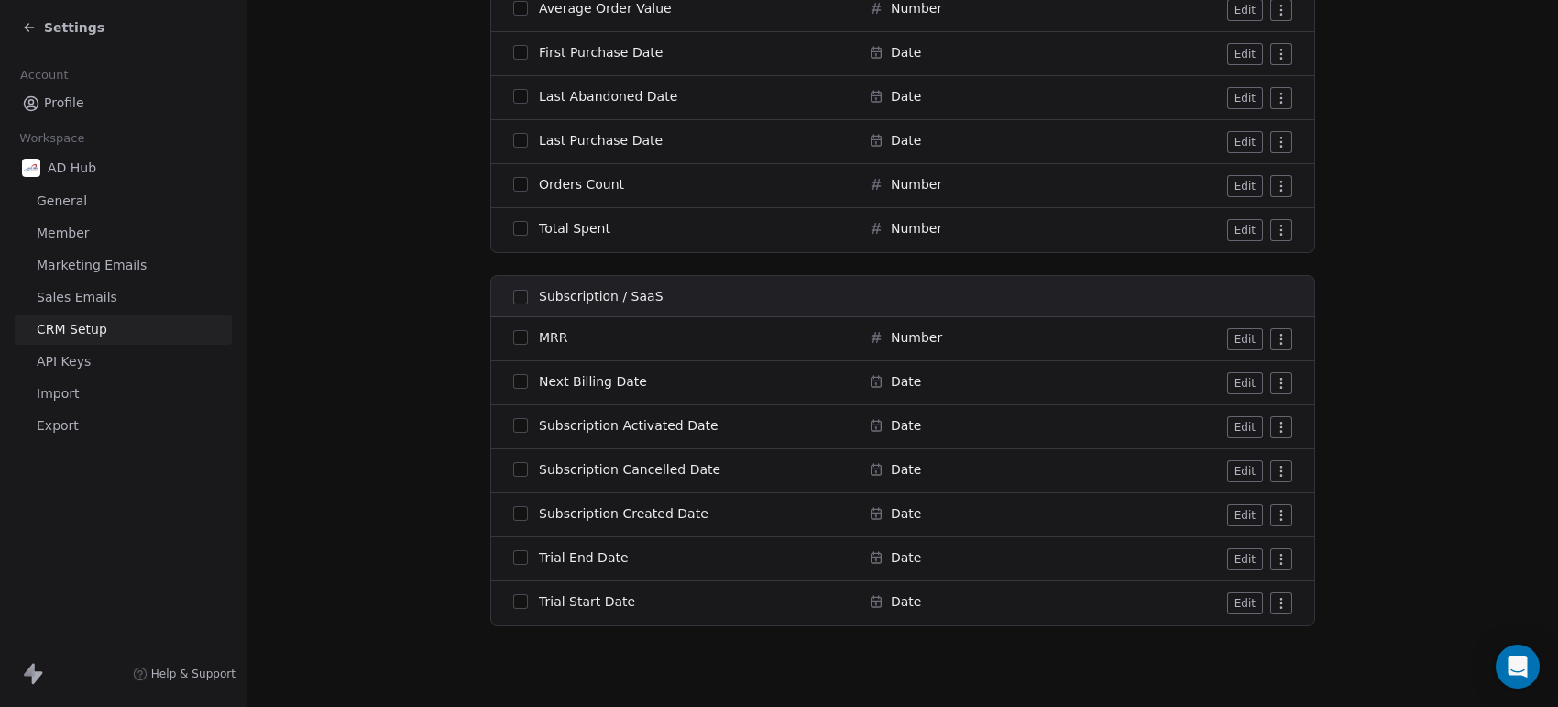
click at [66, 299] on span "Sales Emails" at bounding box center [77, 297] width 81 height 19
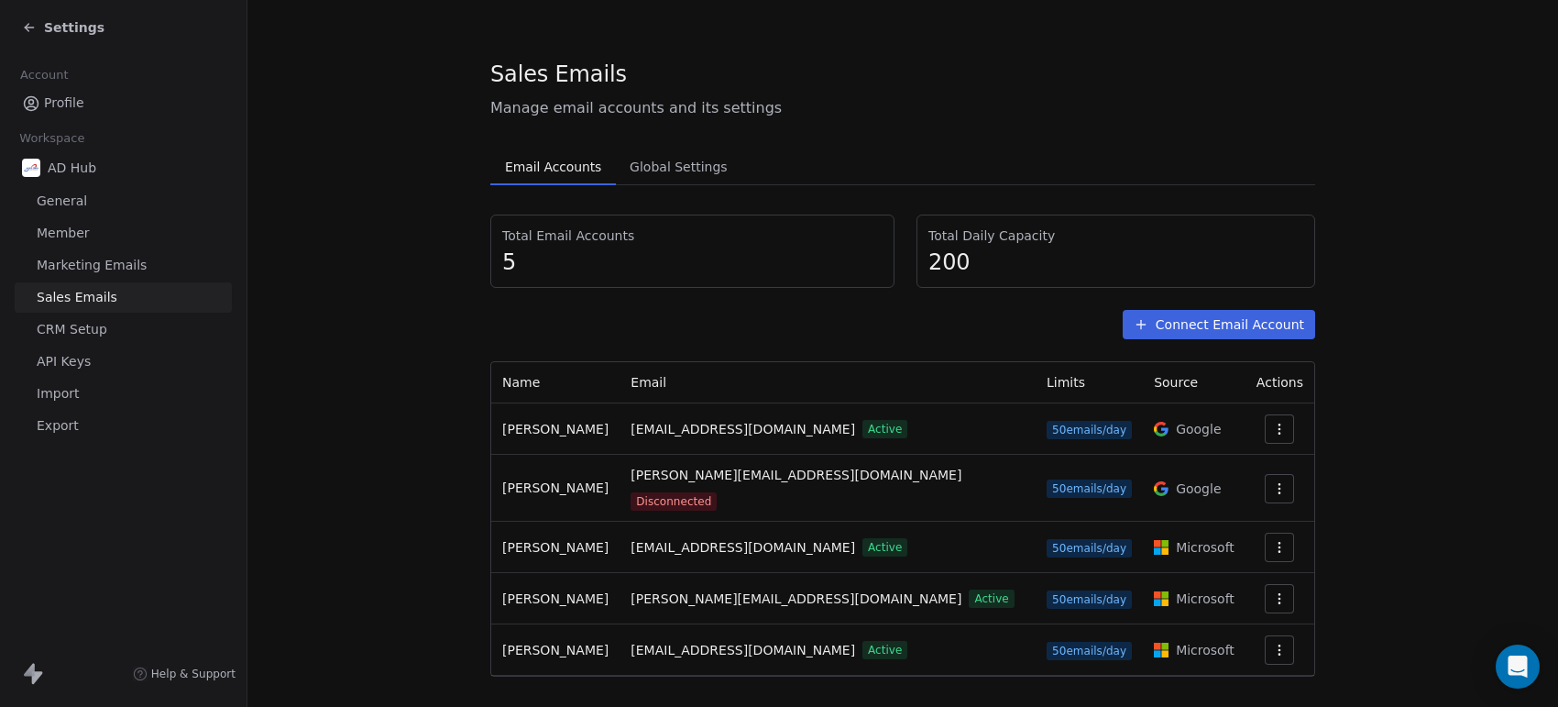
click at [81, 269] on span "Marketing Emails" at bounding box center [92, 265] width 110 height 19
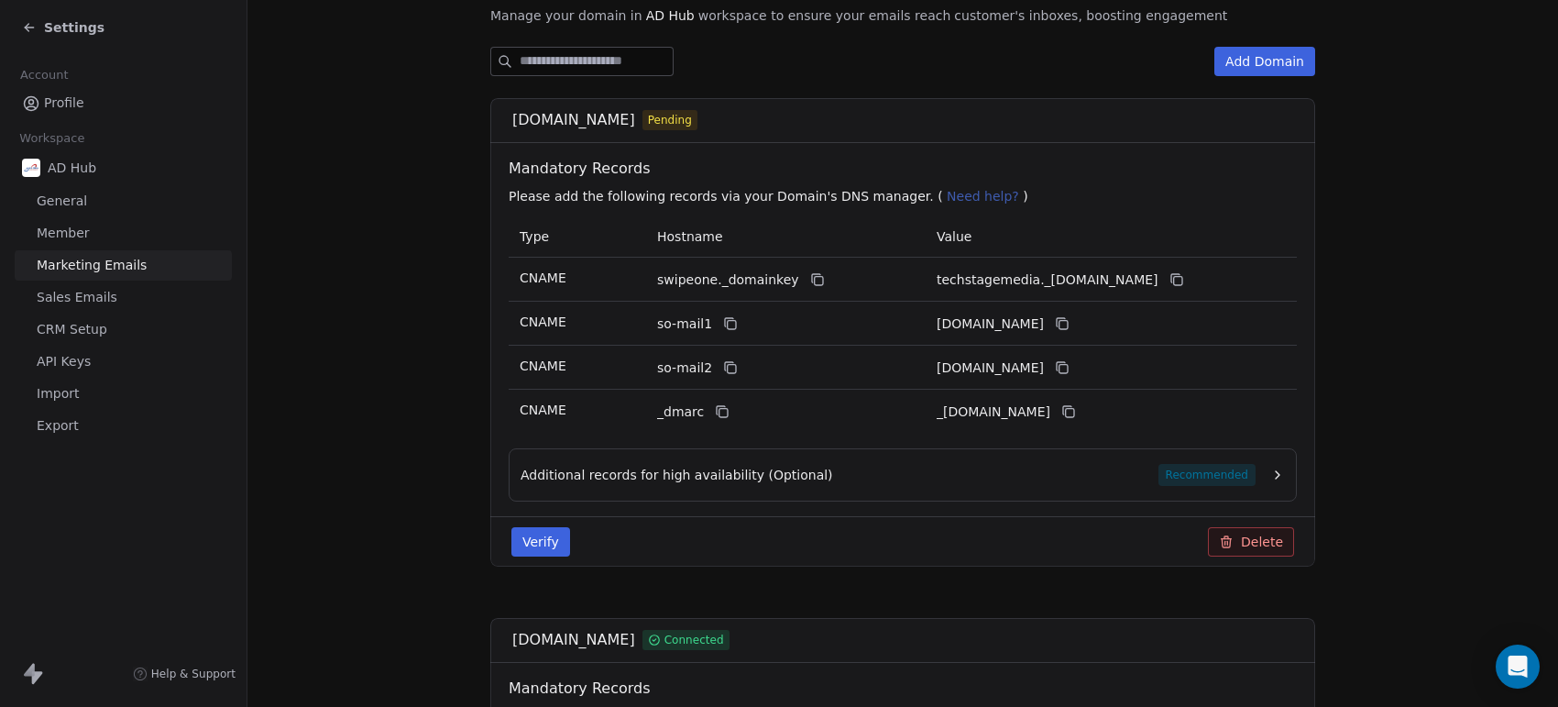
scroll to position [221, 0]
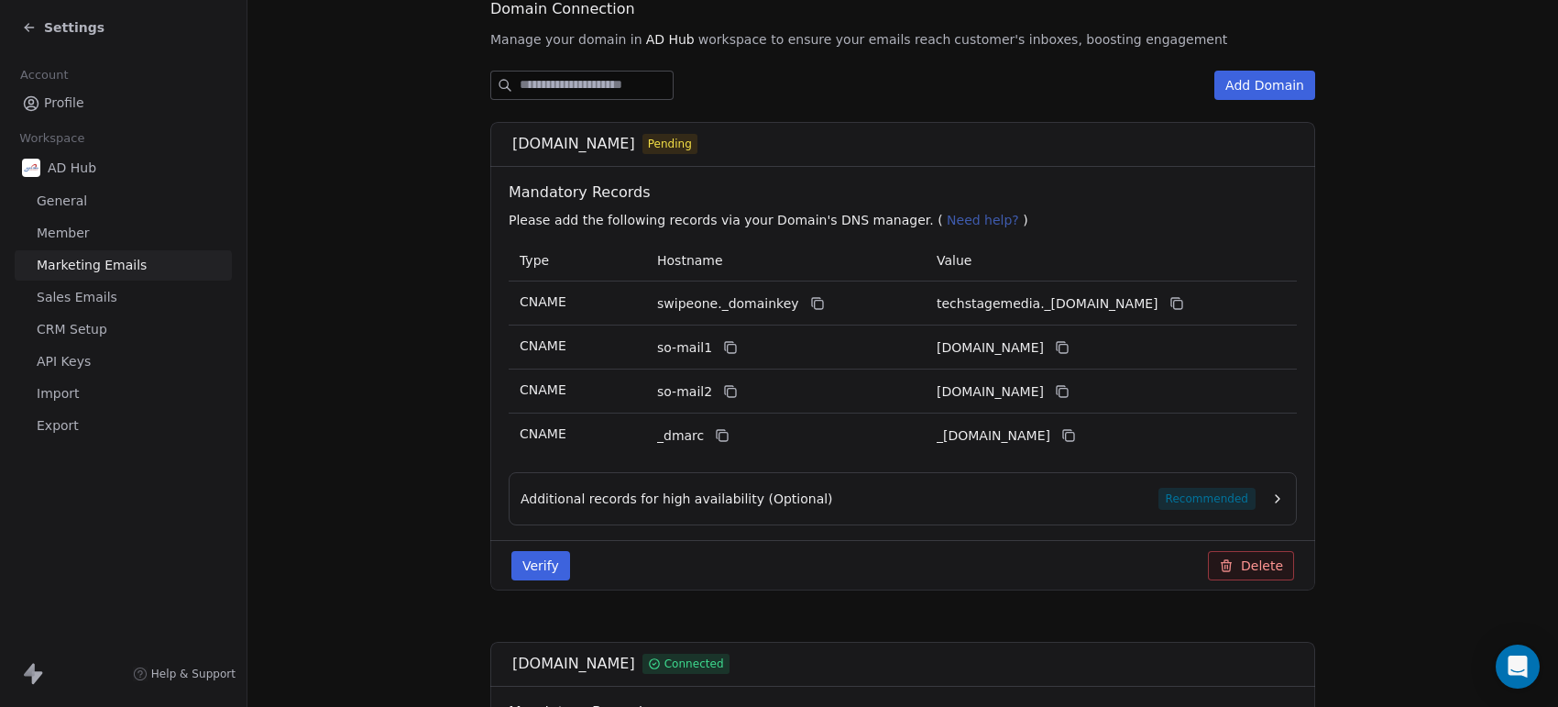
click at [103, 227] on link "Member" at bounding box center [123, 233] width 217 height 30
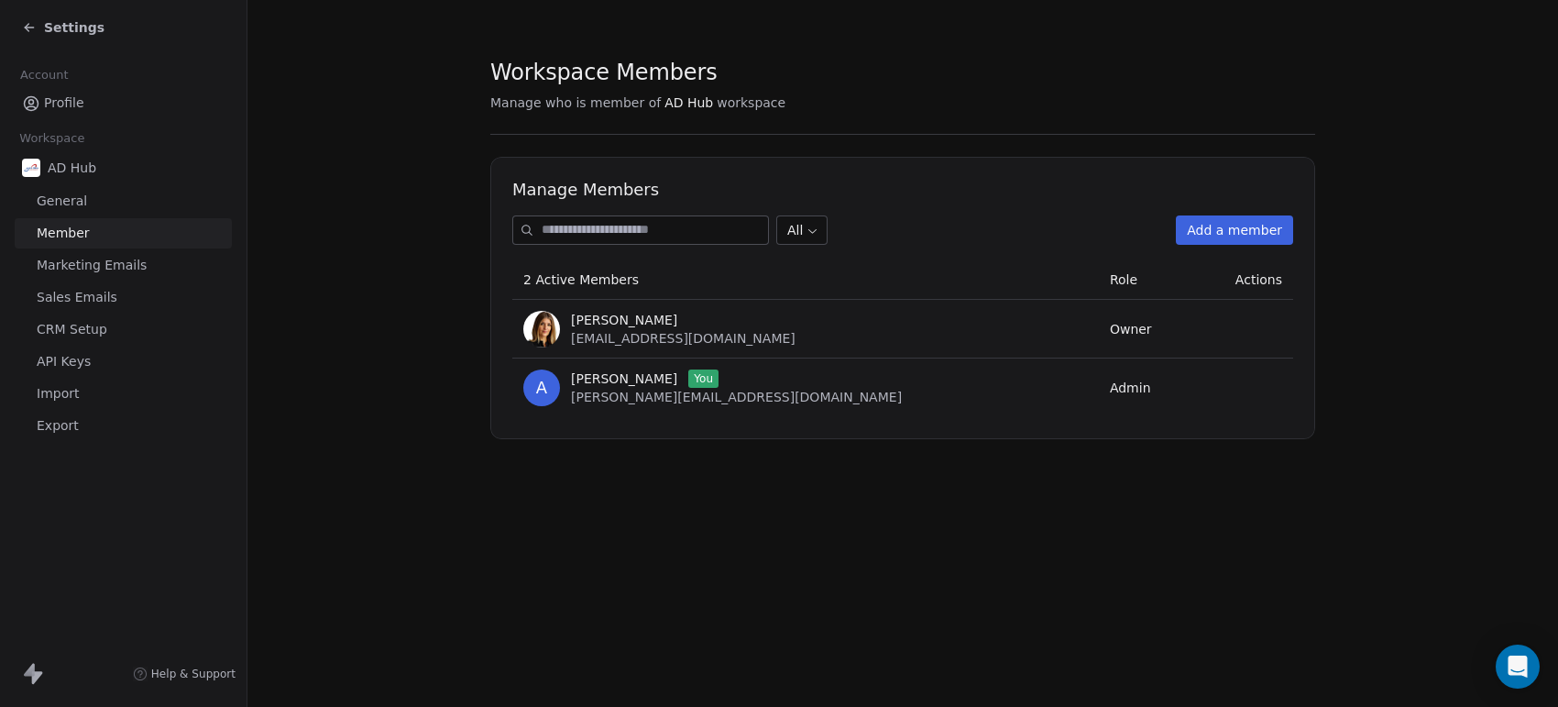
click at [87, 357] on span "API Keys" at bounding box center [64, 361] width 54 height 19
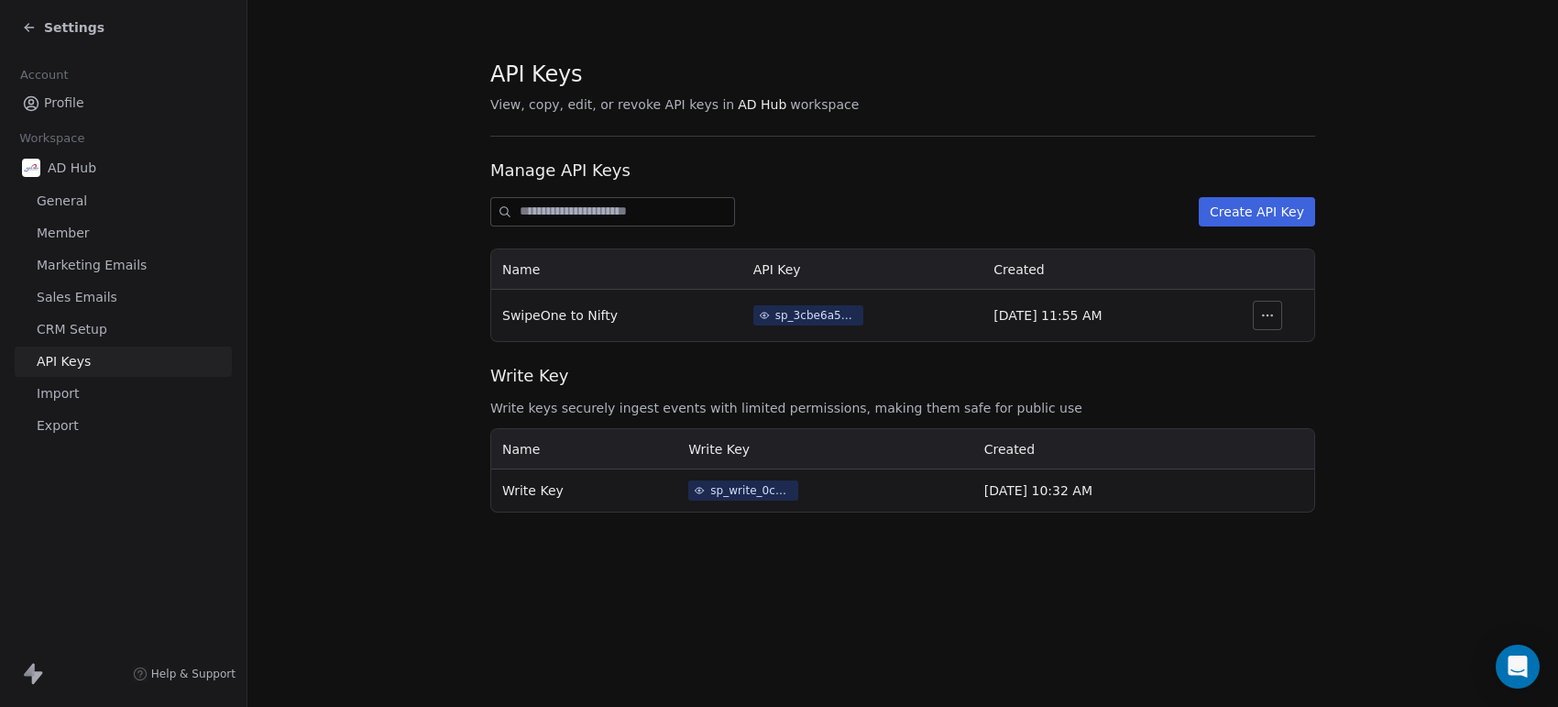
click at [74, 388] on span "Import" at bounding box center [58, 393] width 42 height 19
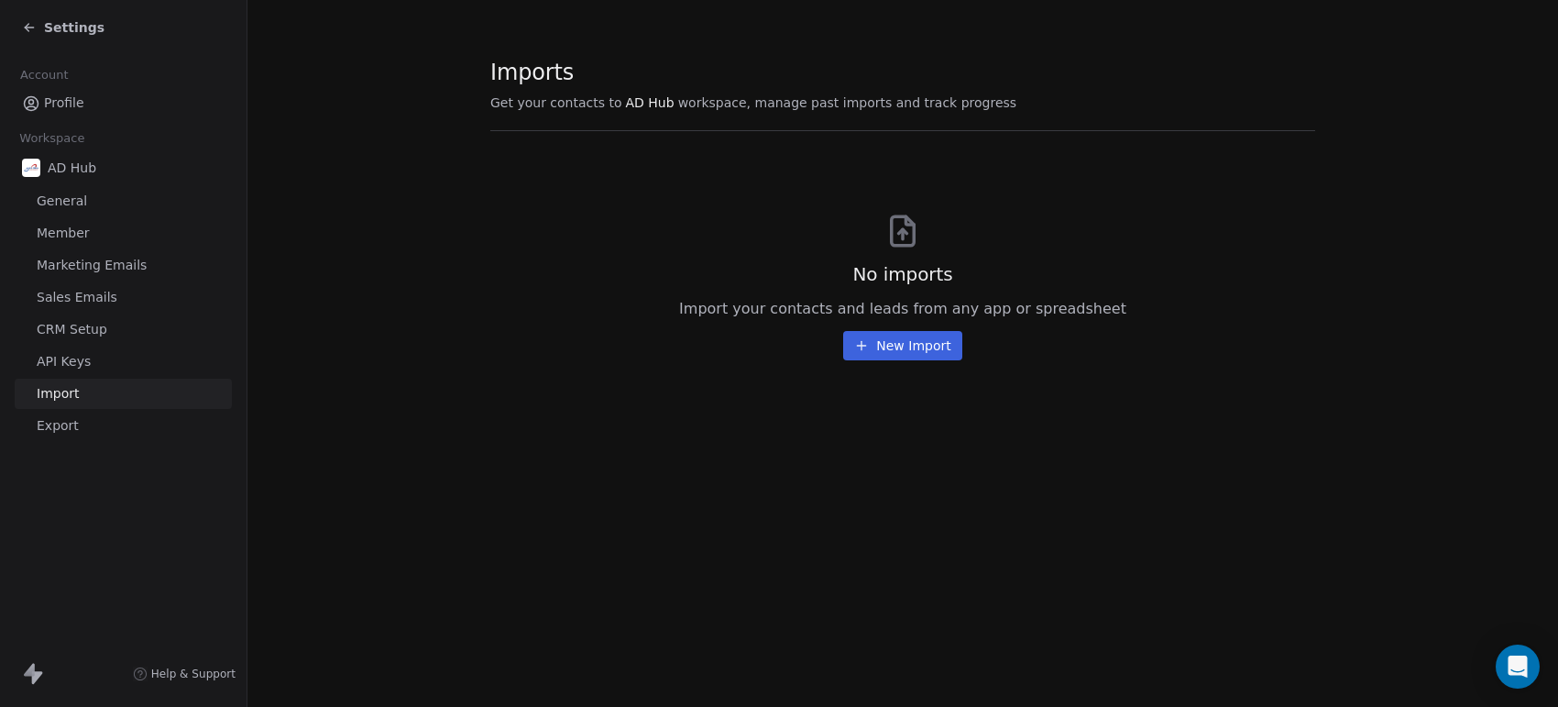
click at [73, 423] on span "Export" at bounding box center [58, 425] width 42 height 19
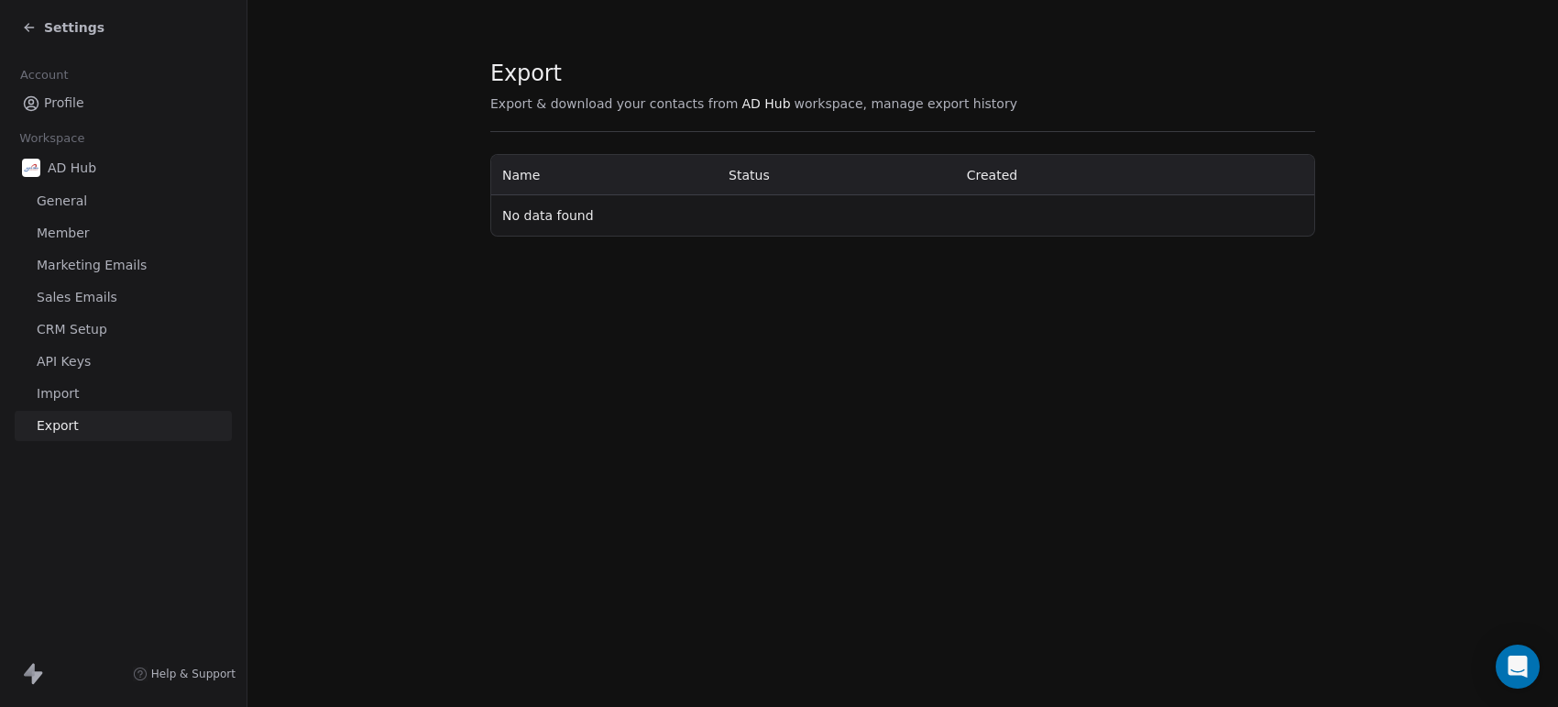
click at [51, 96] on span "Profile" at bounding box center [64, 102] width 40 height 19
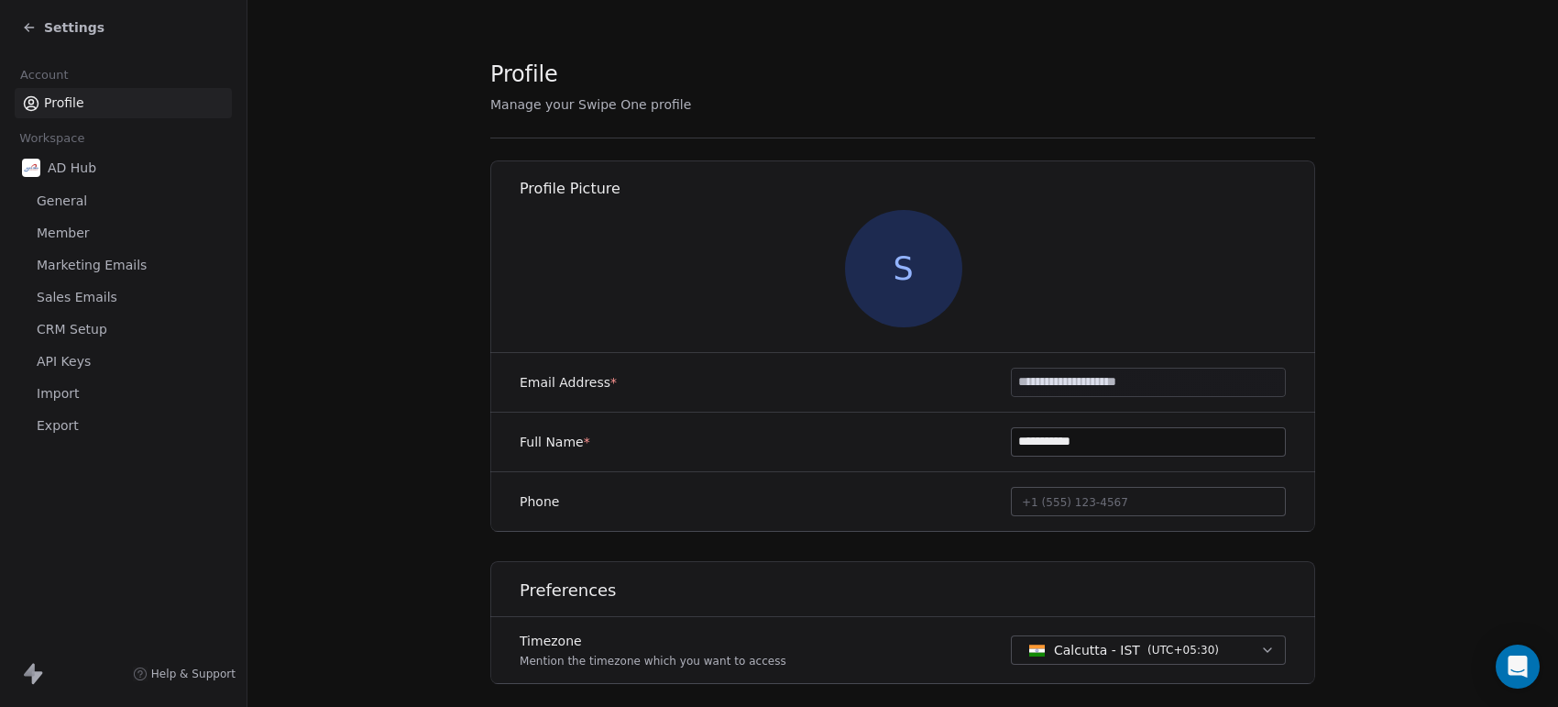
click at [53, 33] on span "Settings" at bounding box center [74, 27] width 60 height 18
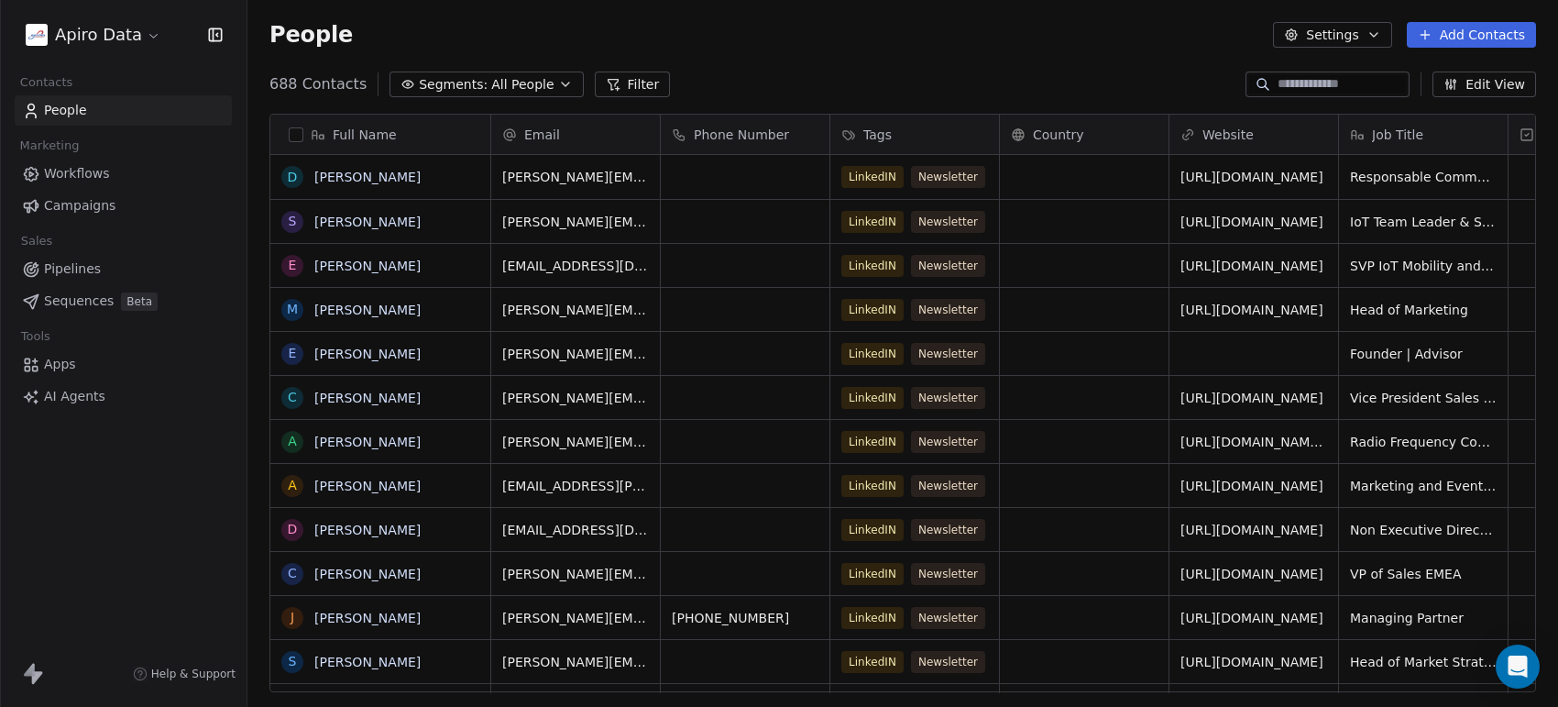
scroll to position [605, 1293]
click at [142, 41] on html "Apiro Data Contacts People Marketing Workflows Campaigns Sales Pipelines Sequen…" at bounding box center [779, 353] width 1558 height 707
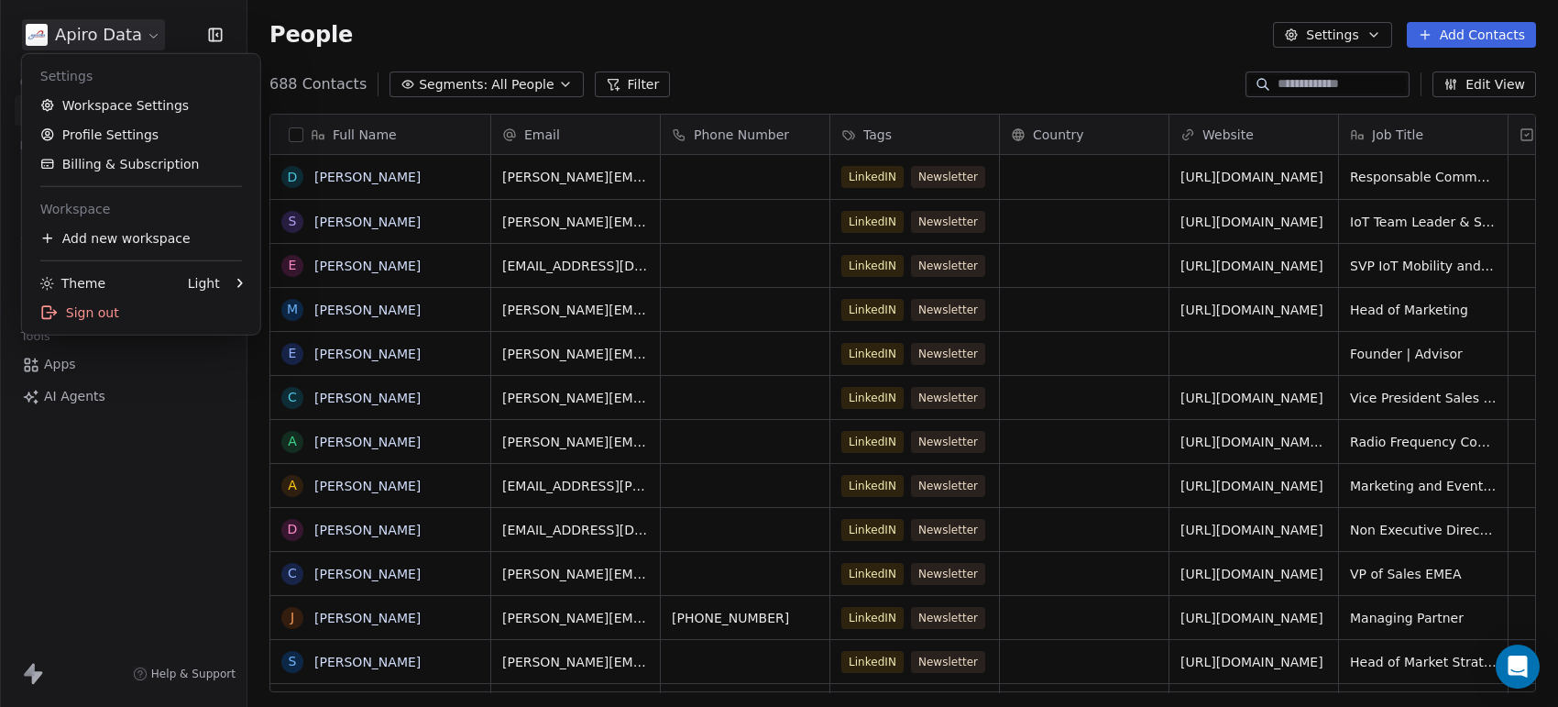
click at [661, 323] on html "Apiro Data Contacts People Marketing Workflows Campaigns Sales Pipelines Sequen…" at bounding box center [779, 353] width 1558 height 707
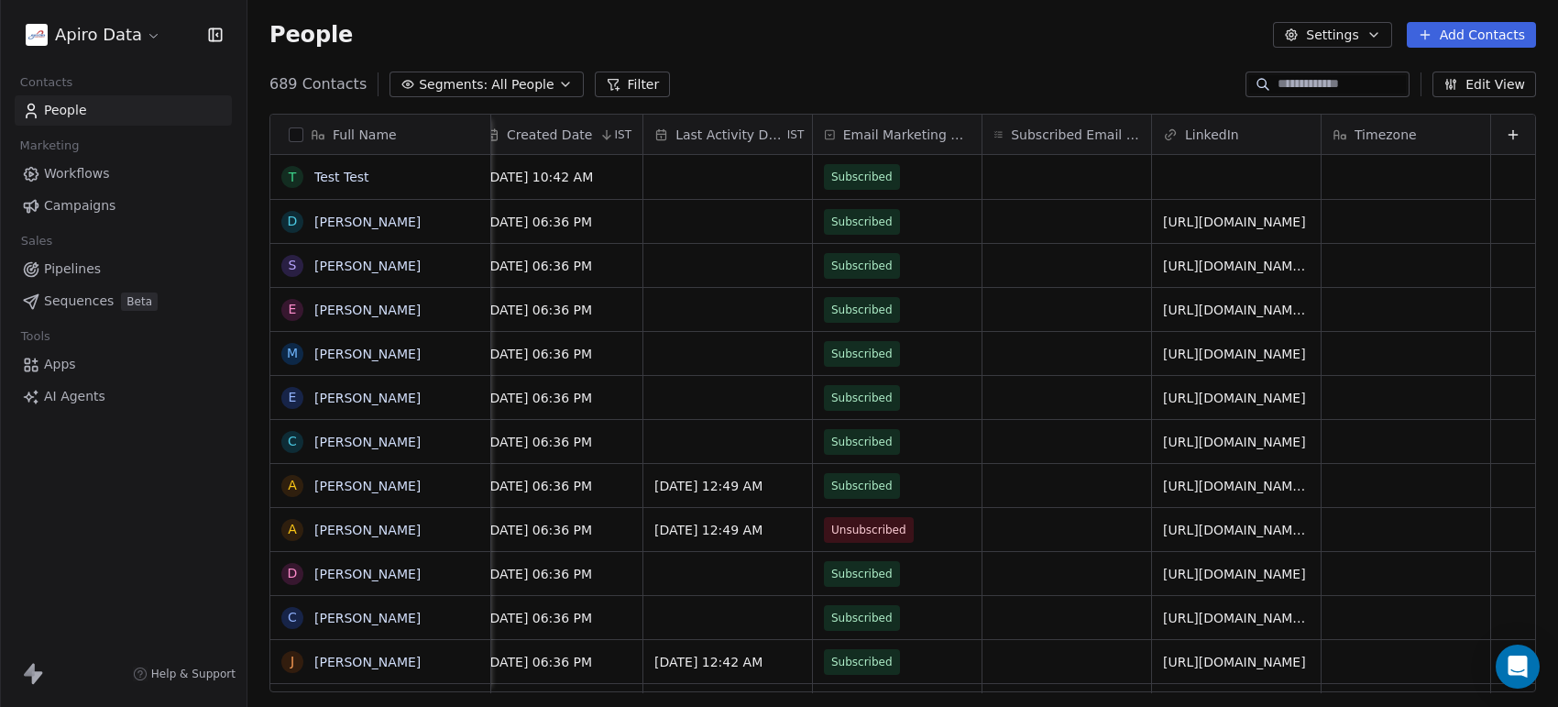
scroll to position [0, 1560]
click at [378, 190] on div "T Test Test" at bounding box center [380, 177] width 220 height 44
click at [614, 160] on html "Apiro Data Contacts People Marketing Workflows Campaigns Sales Pipelines Sequen…" at bounding box center [779, 353] width 1558 height 707
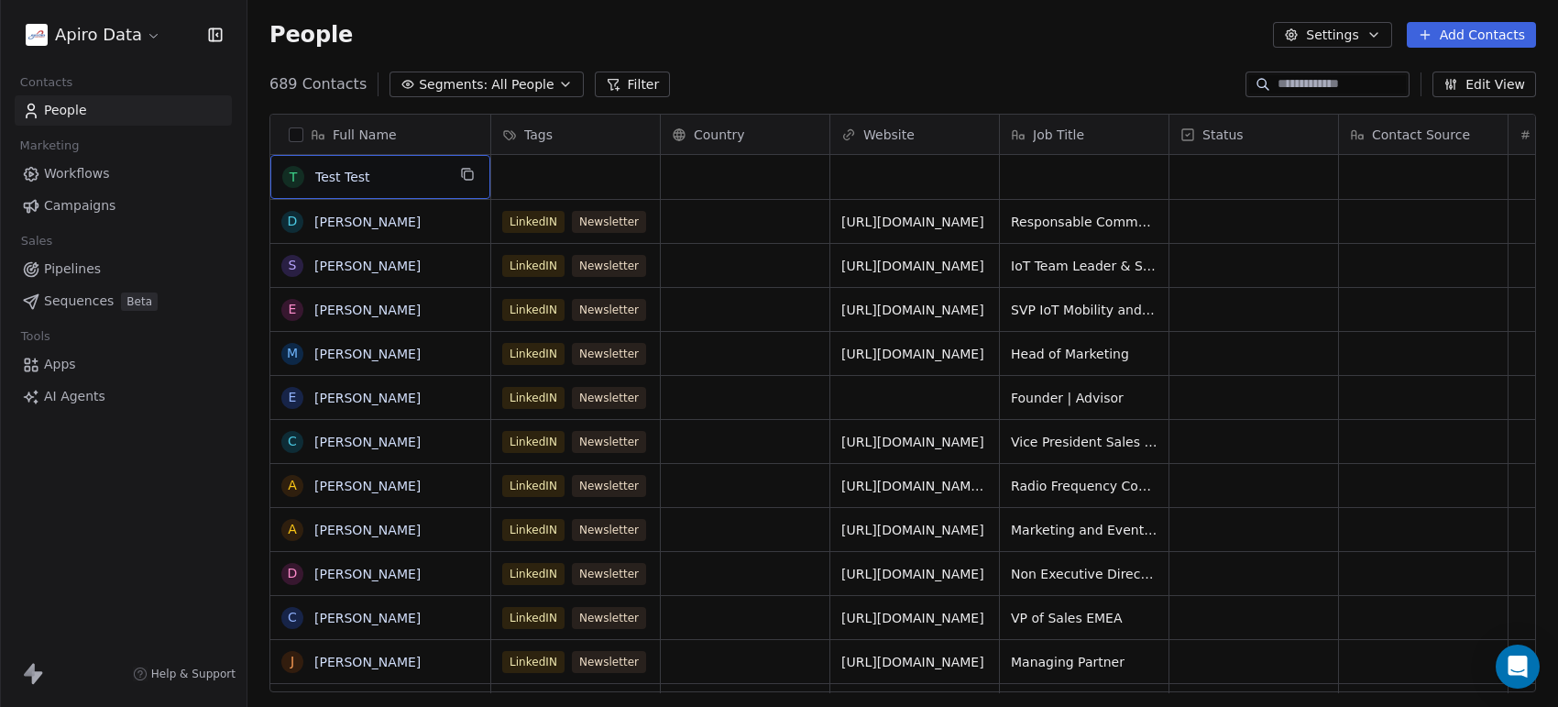
scroll to position [0, 0]
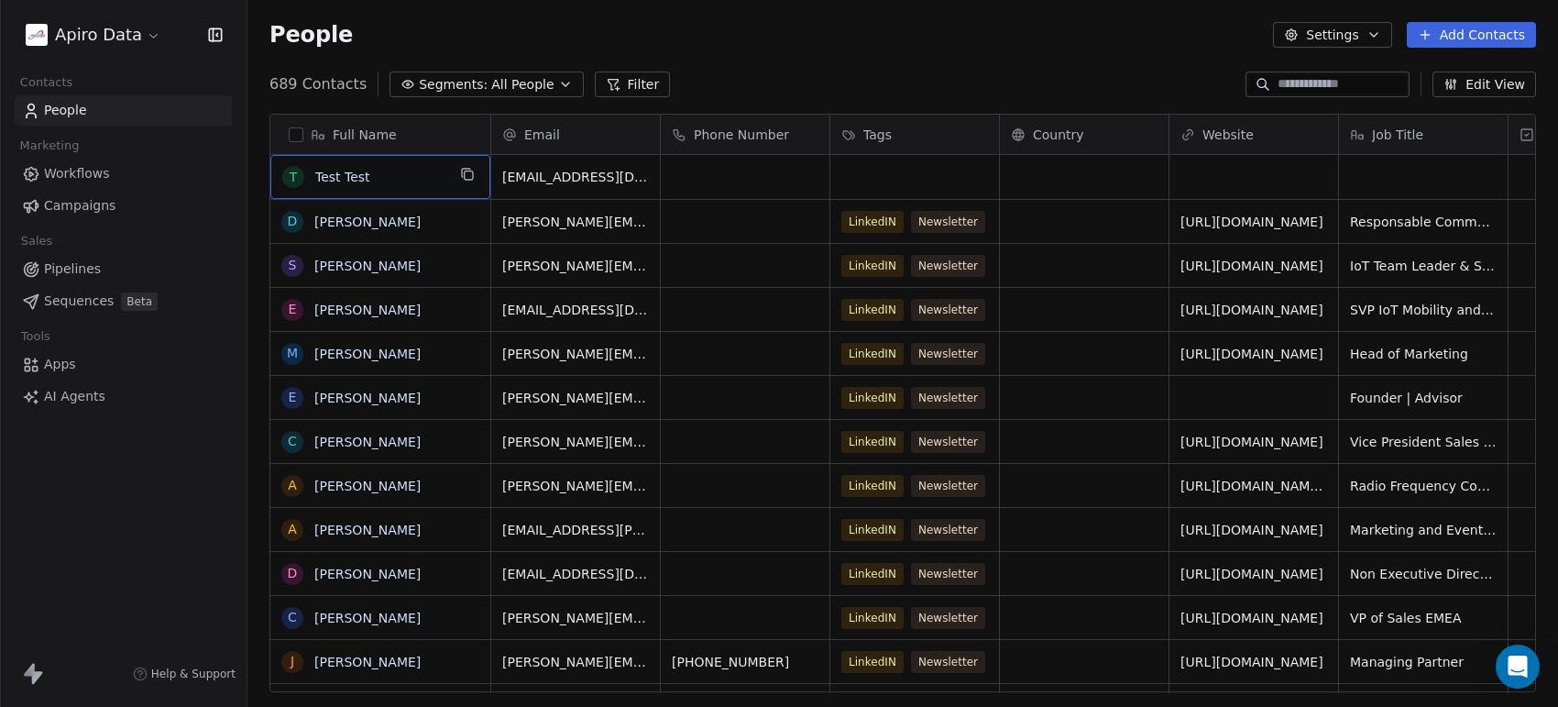
click at [299, 130] on button "button" at bounding box center [296, 134] width 15 height 15
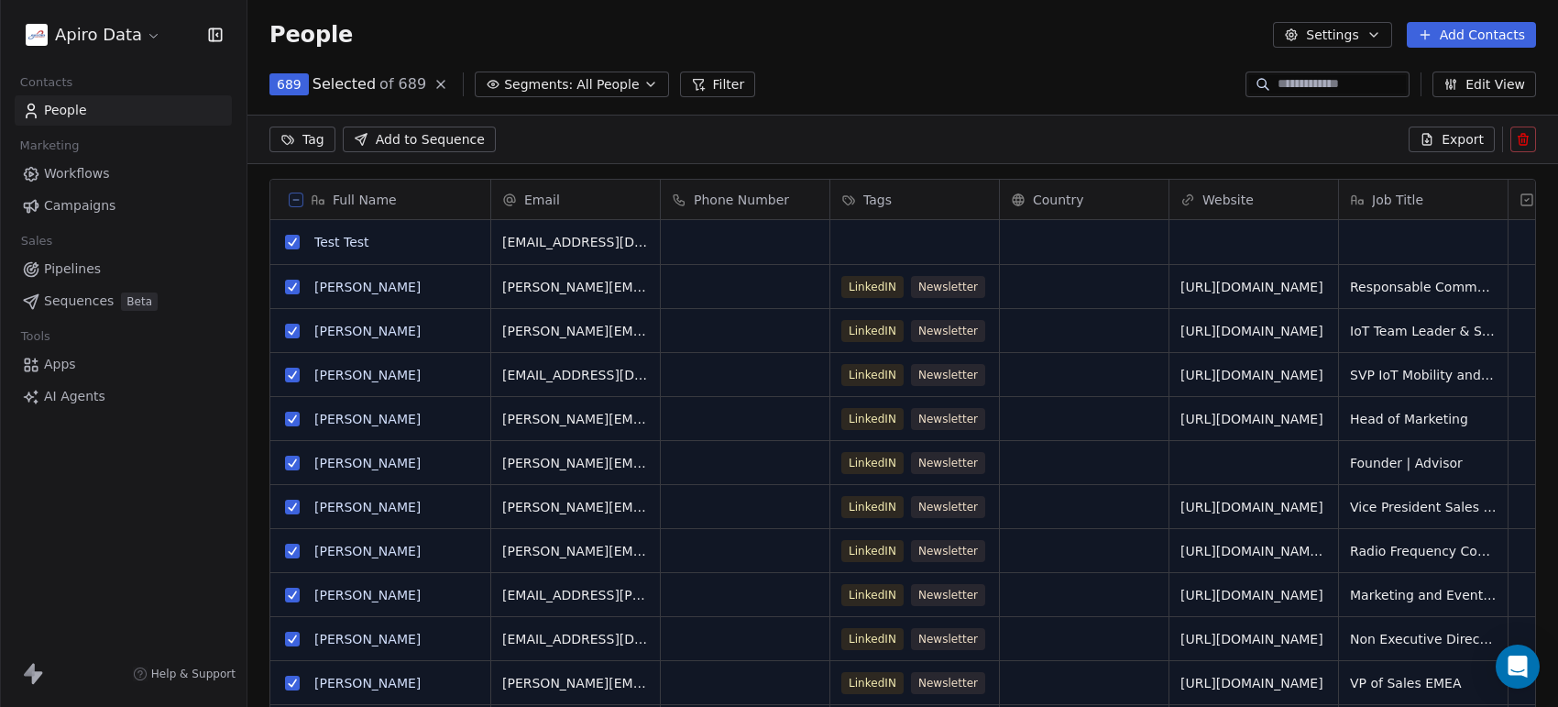
scroll to position [541, 1293]
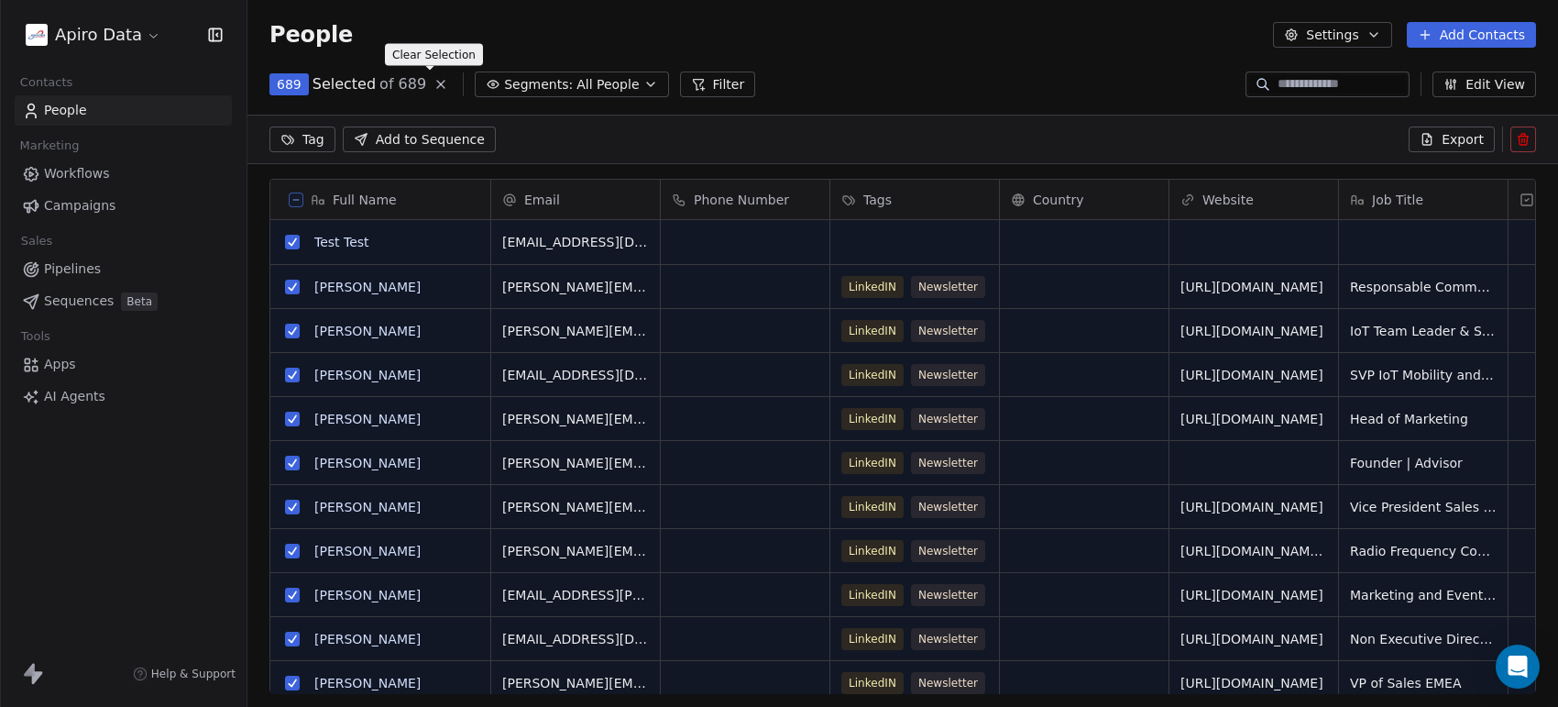
click at [435, 87] on icon at bounding box center [440, 84] width 15 height 15
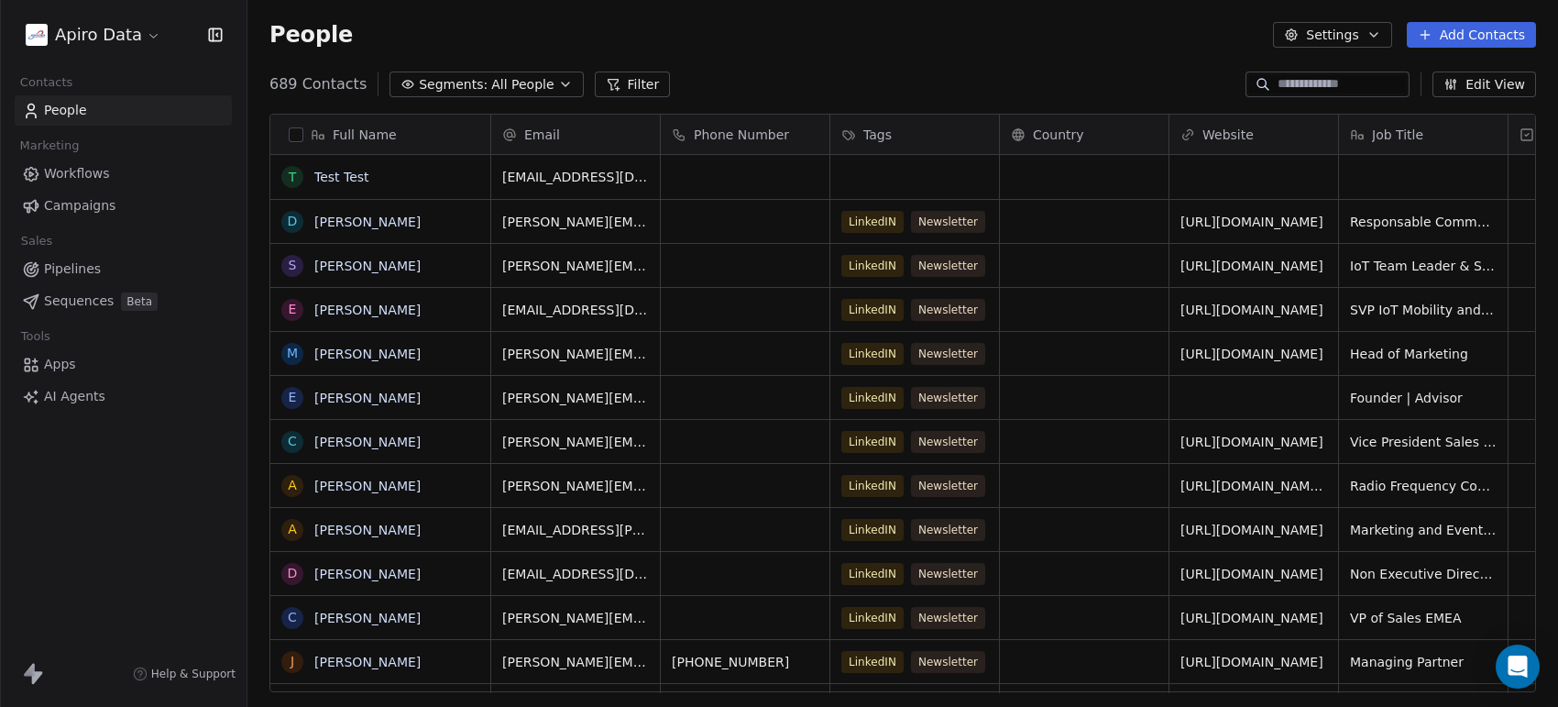
scroll to position [605, 1293]
click at [1446, 73] on button "Edit View" at bounding box center [1484, 84] width 104 height 26
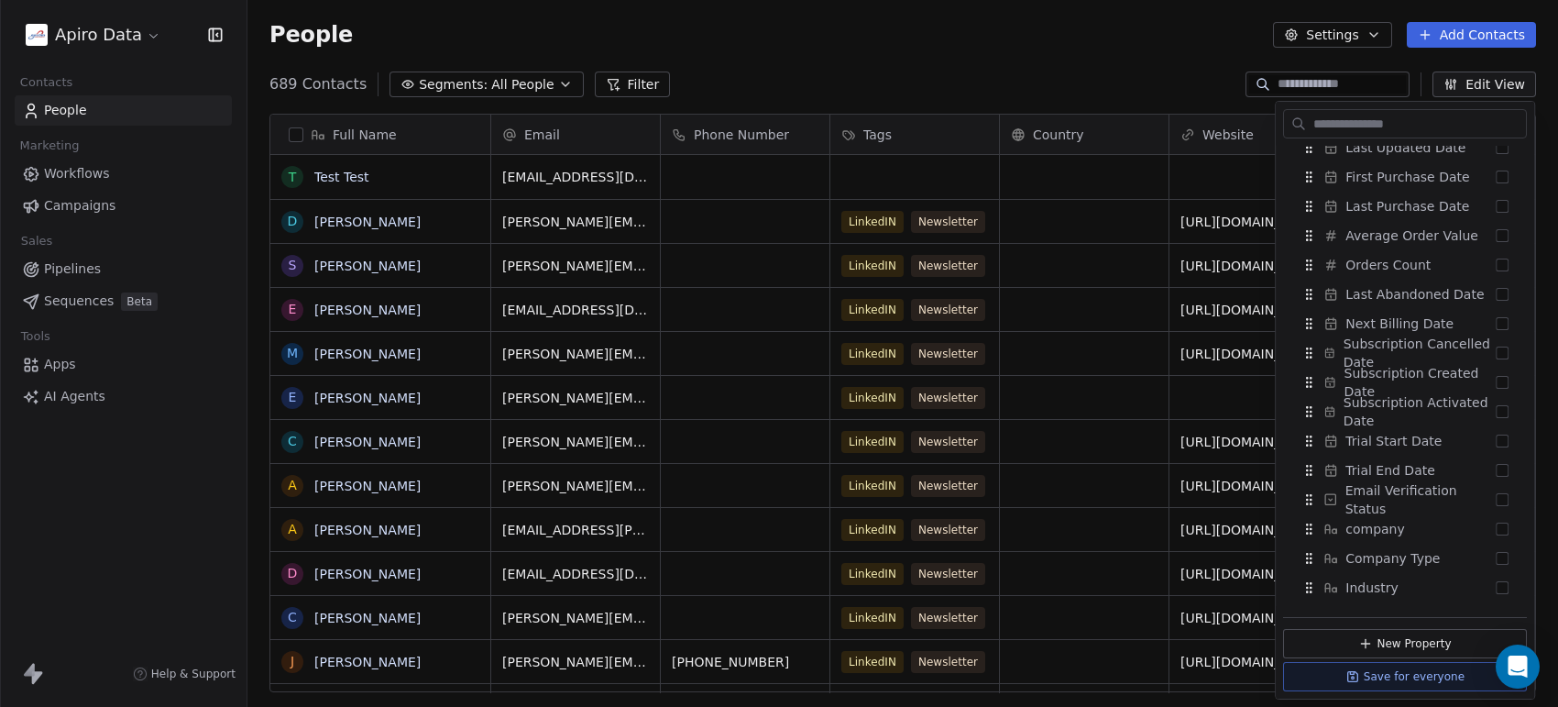
scroll to position [1152, 0]
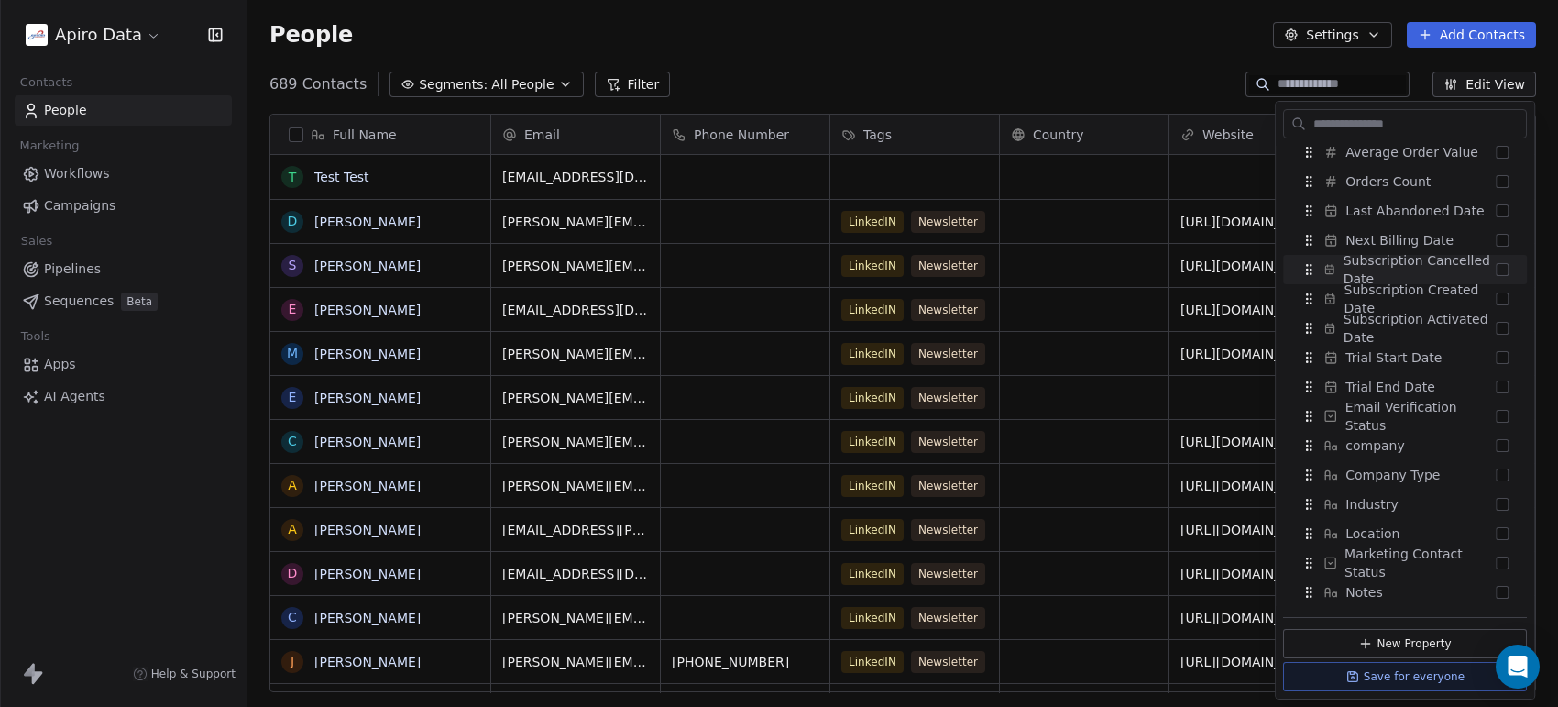
click at [1116, 78] on div "689 Contacts Segments: All People Filter Edit View" at bounding box center [902, 84] width 1311 height 29
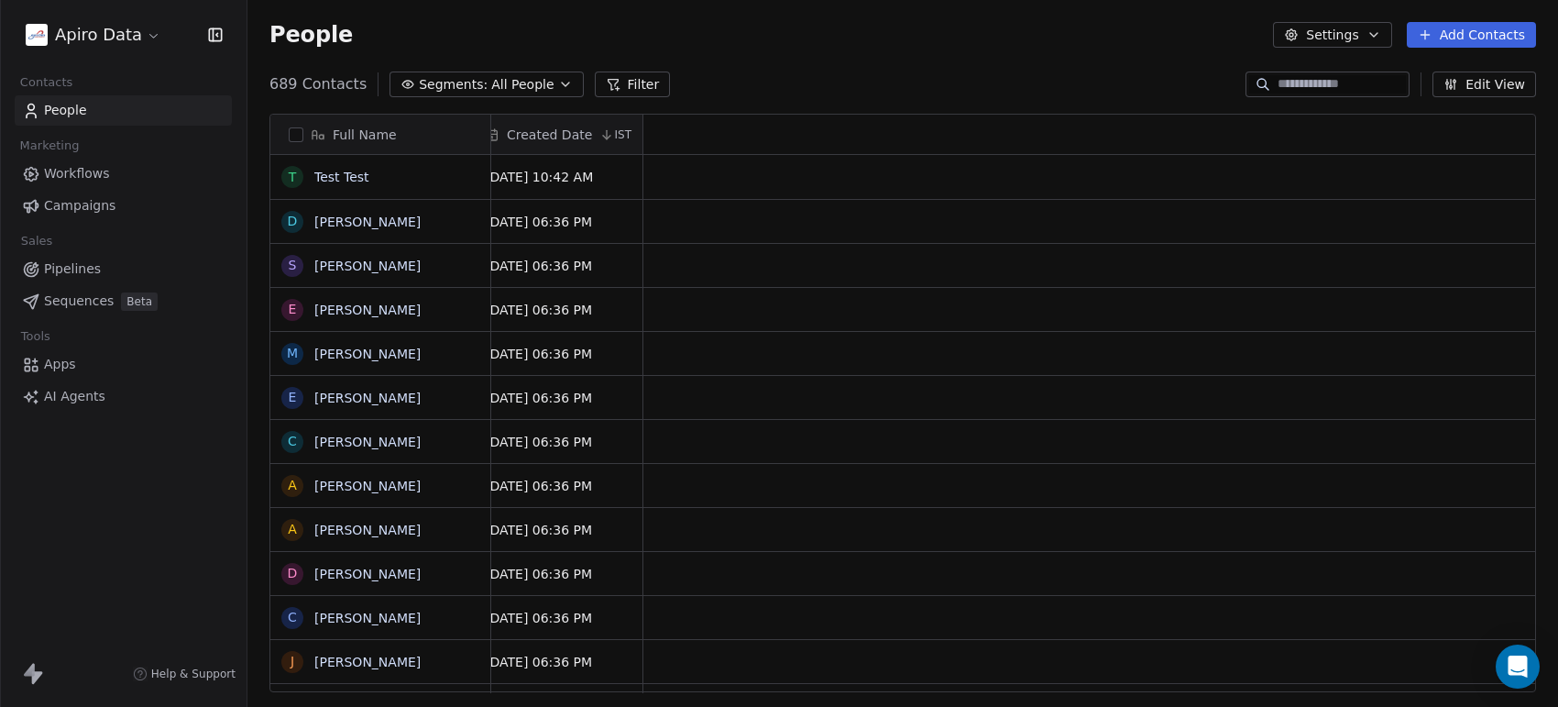
scroll to position [0, 0]
